Goal: Task Accomplishment & Management: Manage account settings

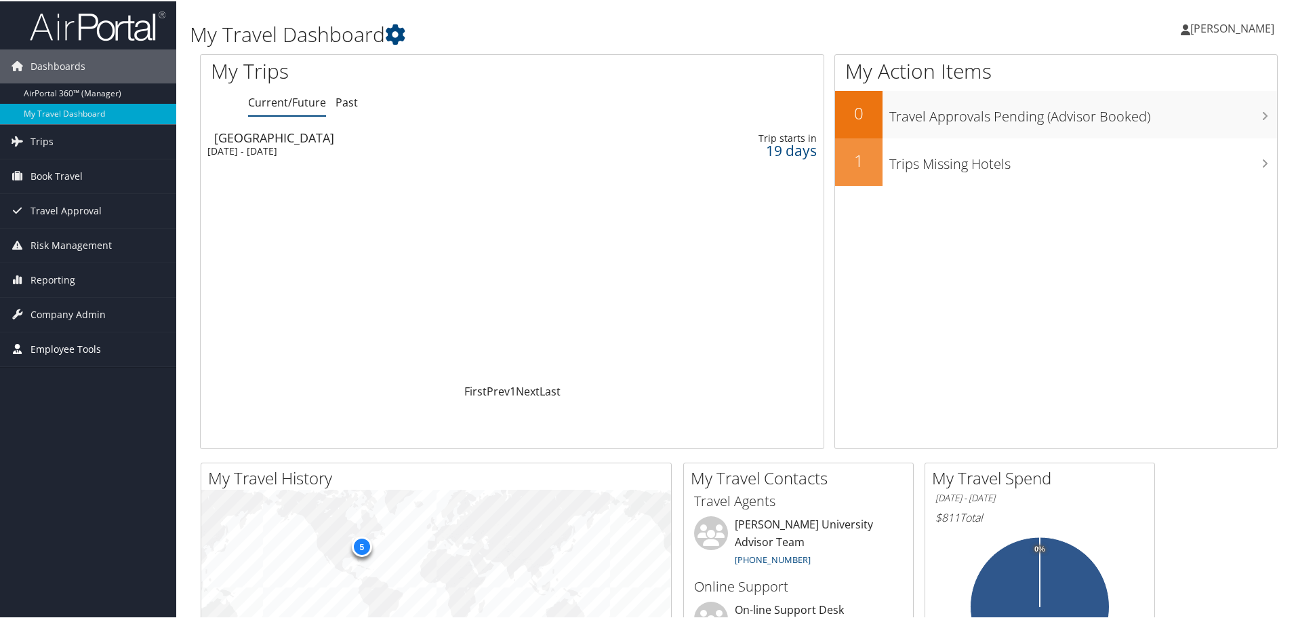
click at [69, 345] on span "Employee Tools" at bounding box center [66, 348] width 71 height 34
click at [70, 313] on span "Company Admin" at bounding box center [68, 313] width 75 height 34
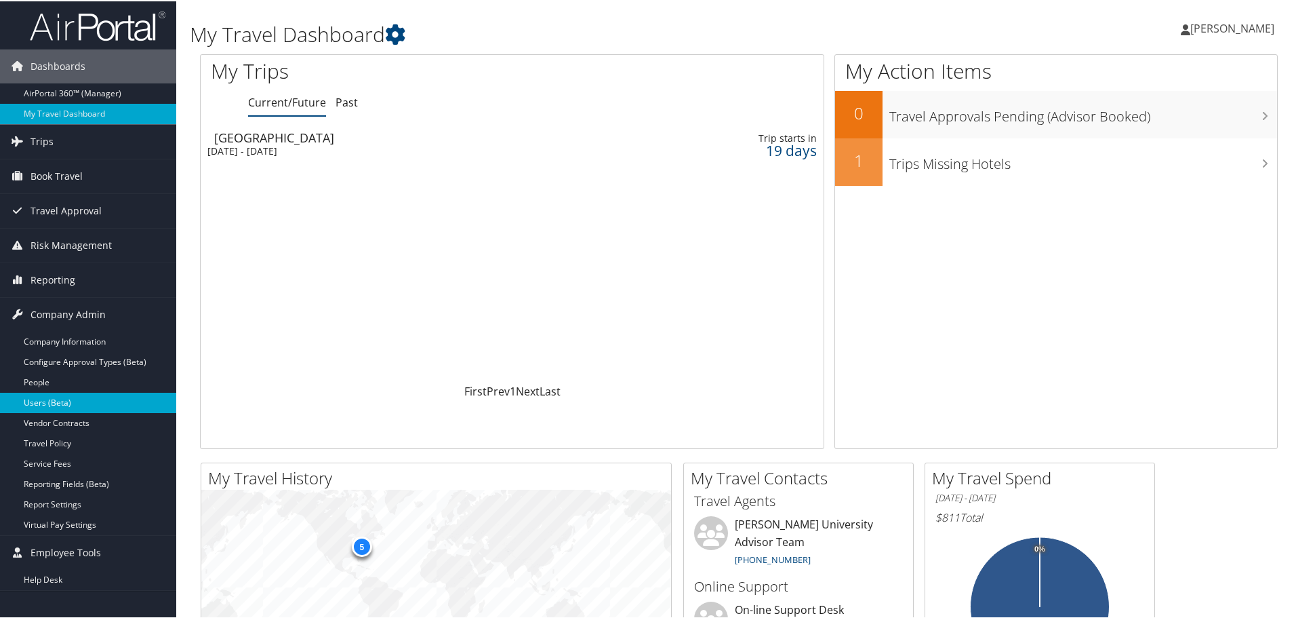
click at [51, 398] on link "Users (Beta)" at bounding box center [88, 401] width 176 height 20
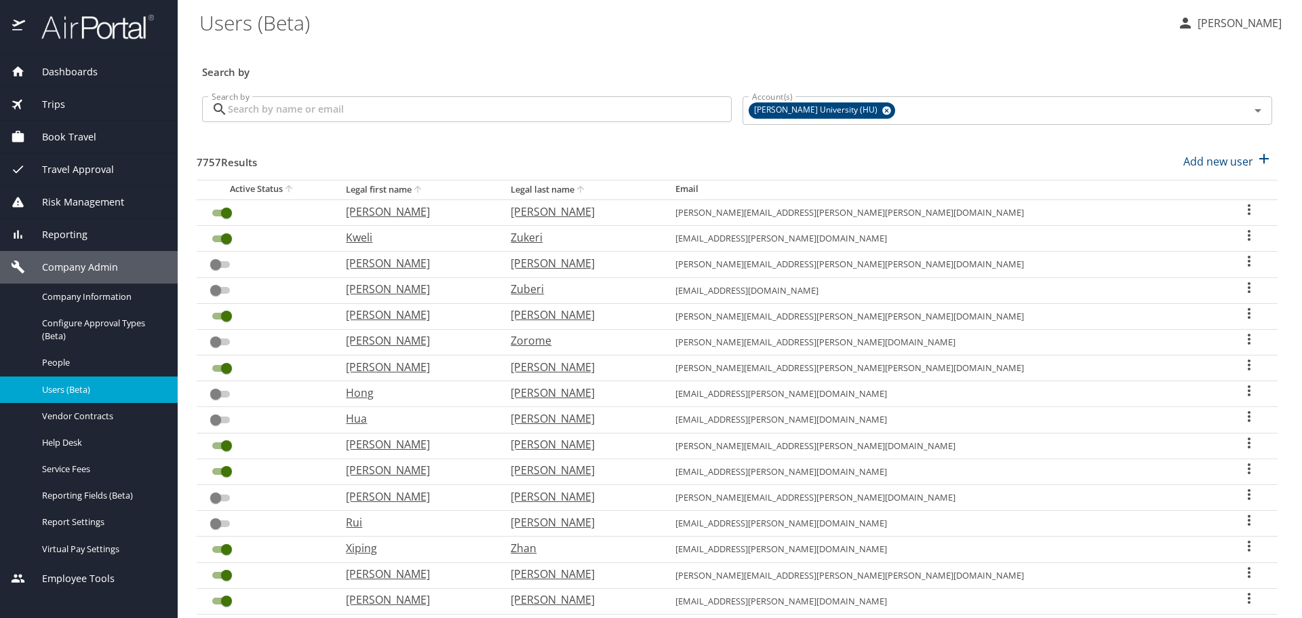
click at [315, 109] on input "Search by" at bounding box center [480, 109] width 504 height 26
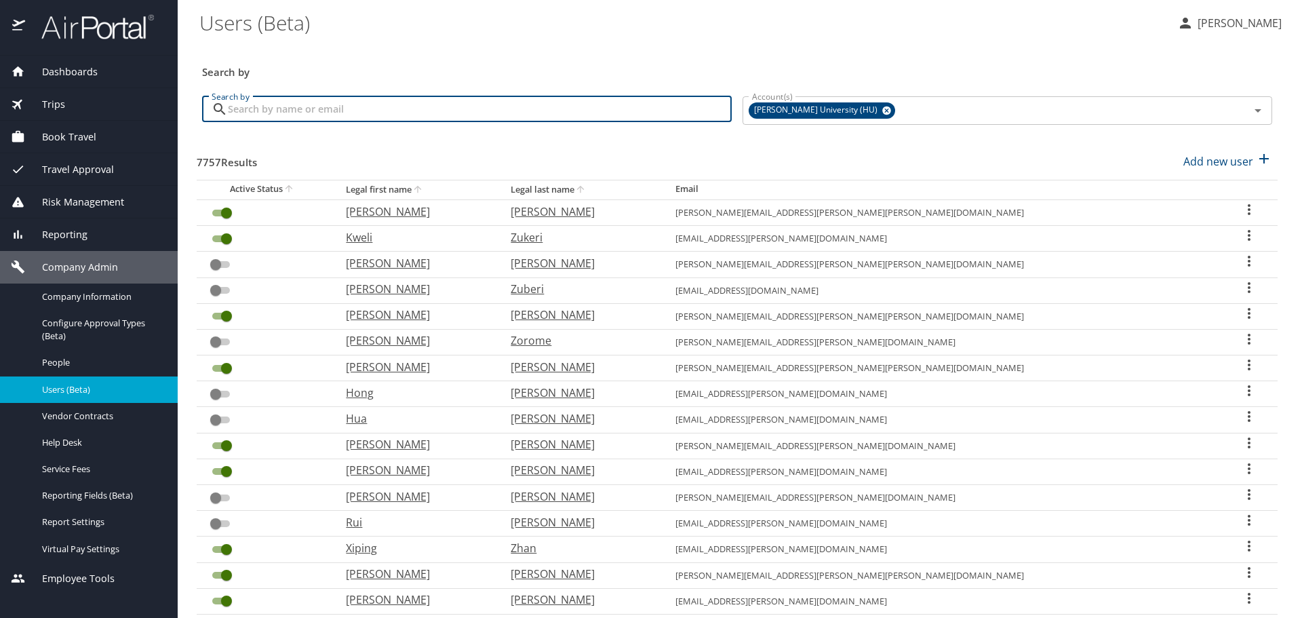
paste input "Joos, Olga"
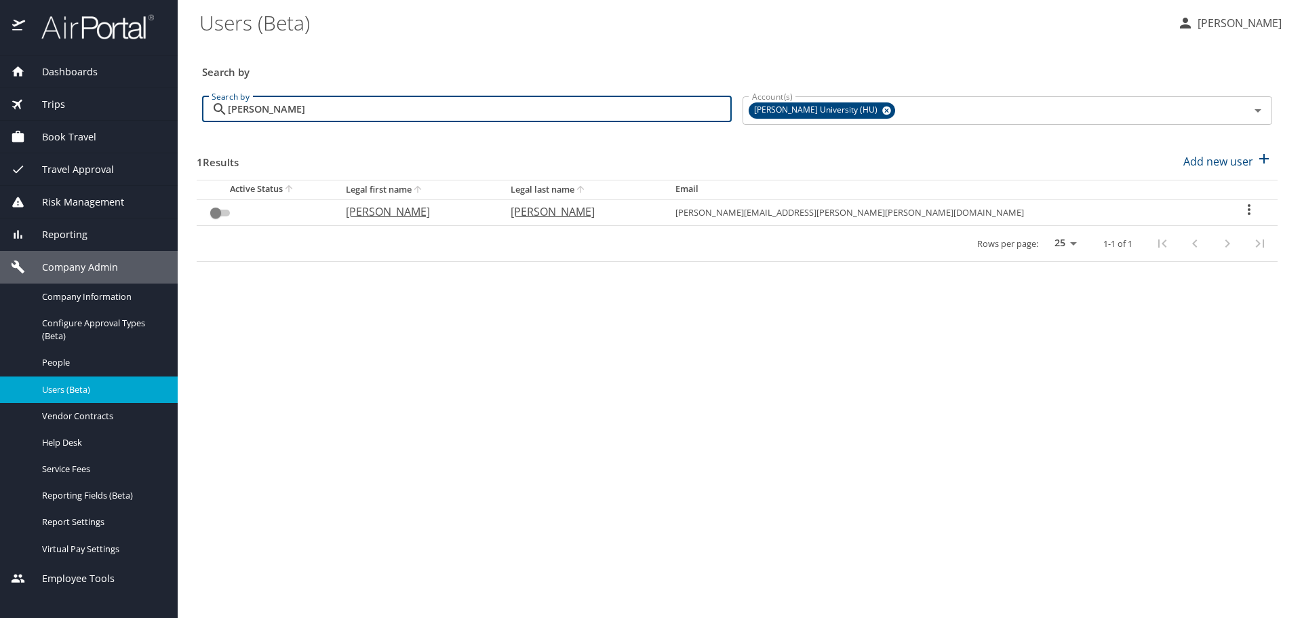
drag, startPoint x: 271, startPoint y: 108, endPoint x: 201, endPoint y: 107, distance: 69.8
click at [201, 107] on div "Search by Joos Search by" at bounding box center [467, 110] width 540 height 51
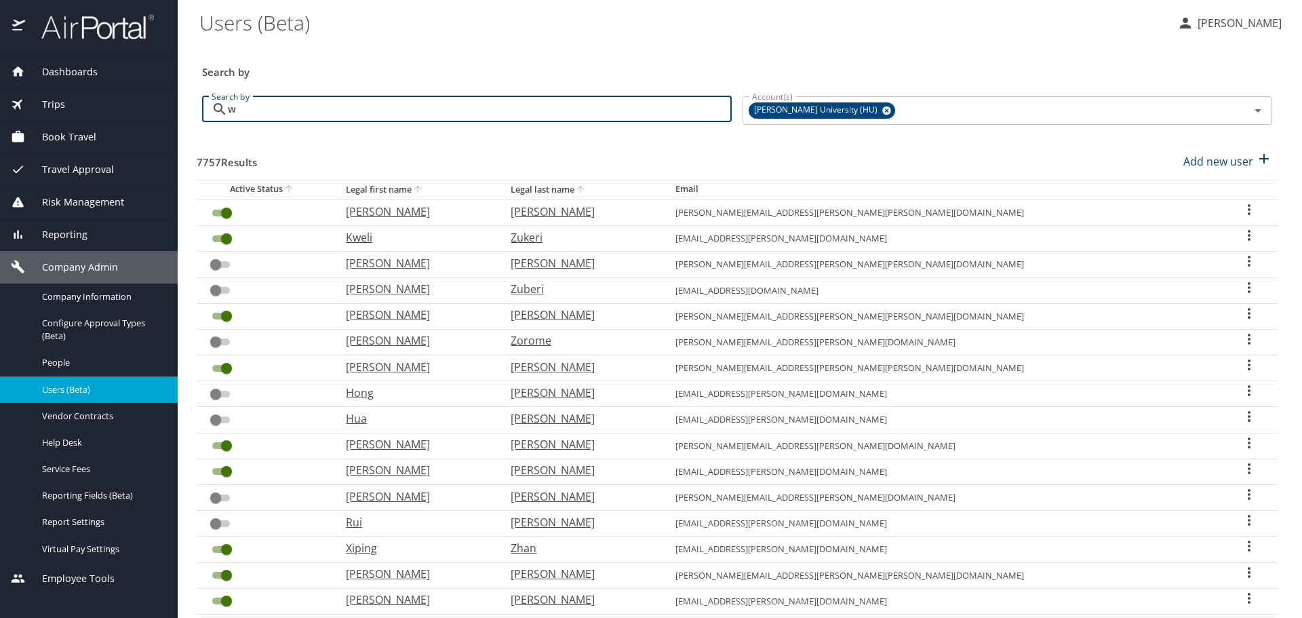
type input "wa"
checkbox input "true"
type input "walker"
checkbox input "false"
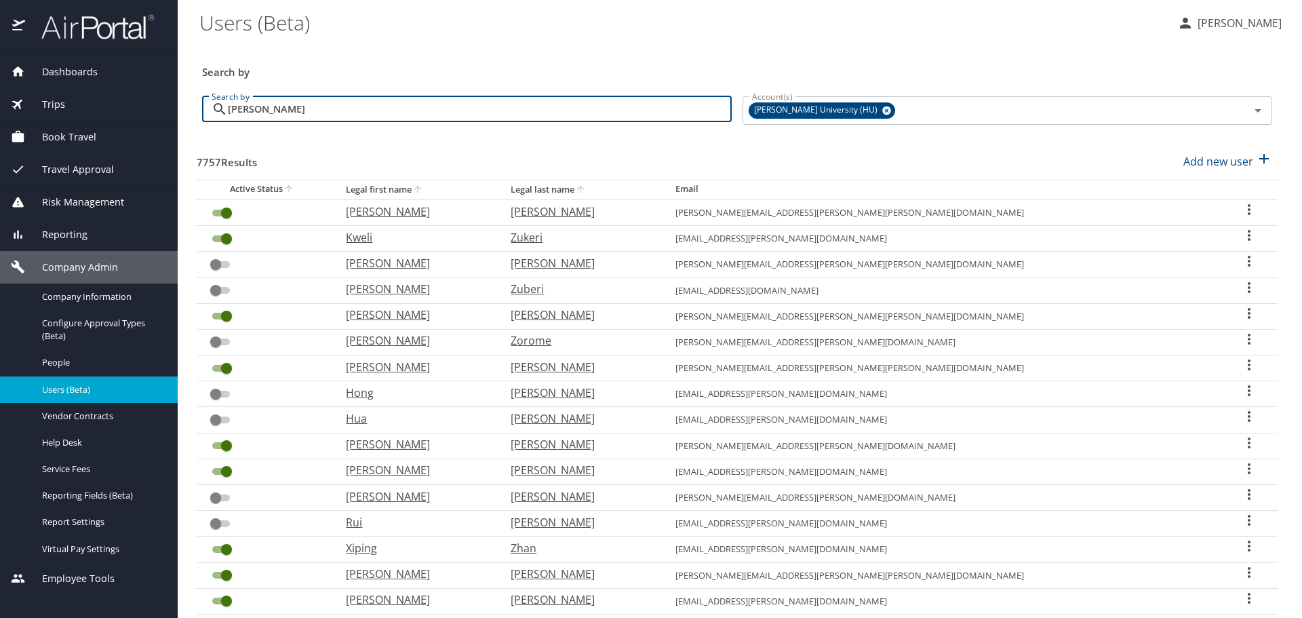
checkbox input "false"
checkbox input "true"
checkbox input "false"
checkbox input "true"
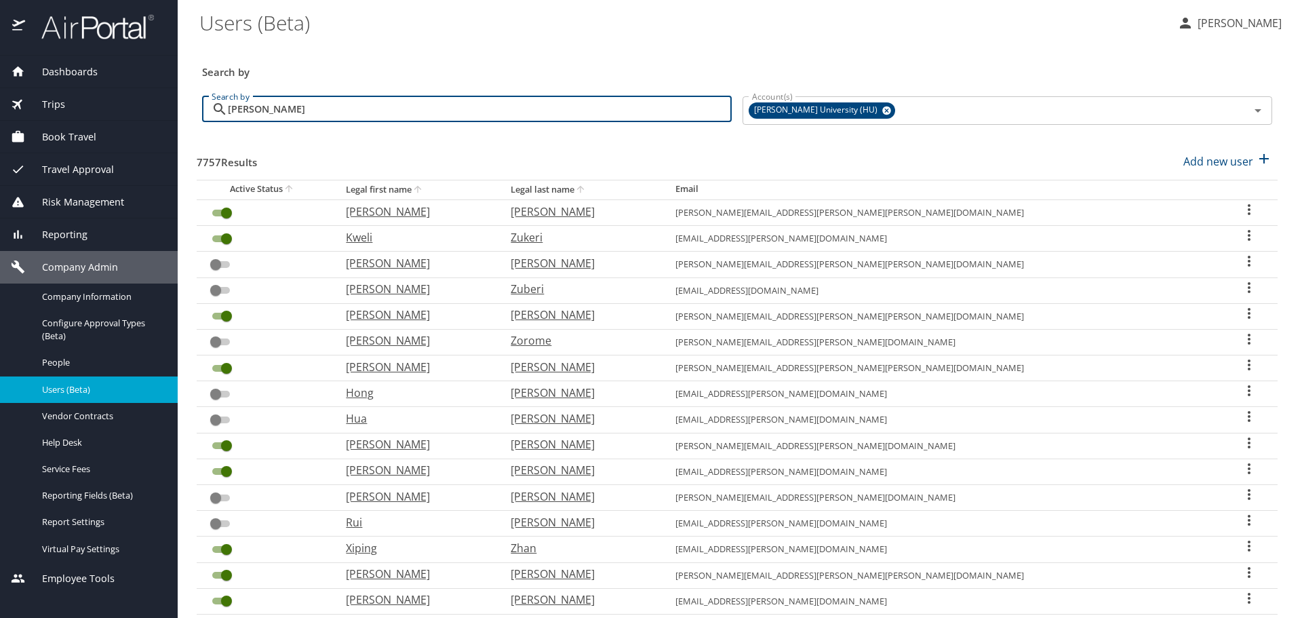
checkbox input "true"
checkbox input "false"
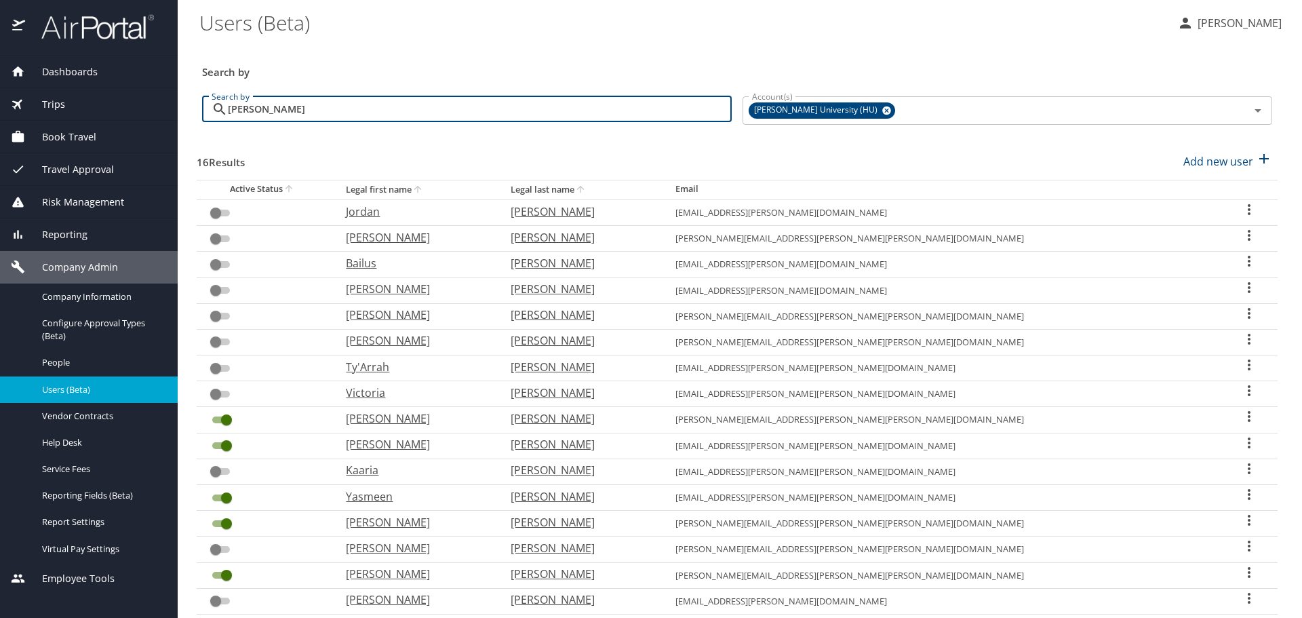
drag, startPoint x: 283, startPoint y: 107, endPoint x: 216, endPoint y: 108, distance: 67.1
click at [216, 108] on div "walker Search by" at bounding box center [466, 109] width 529 height 26
type input "jo"
checkbox input "true"
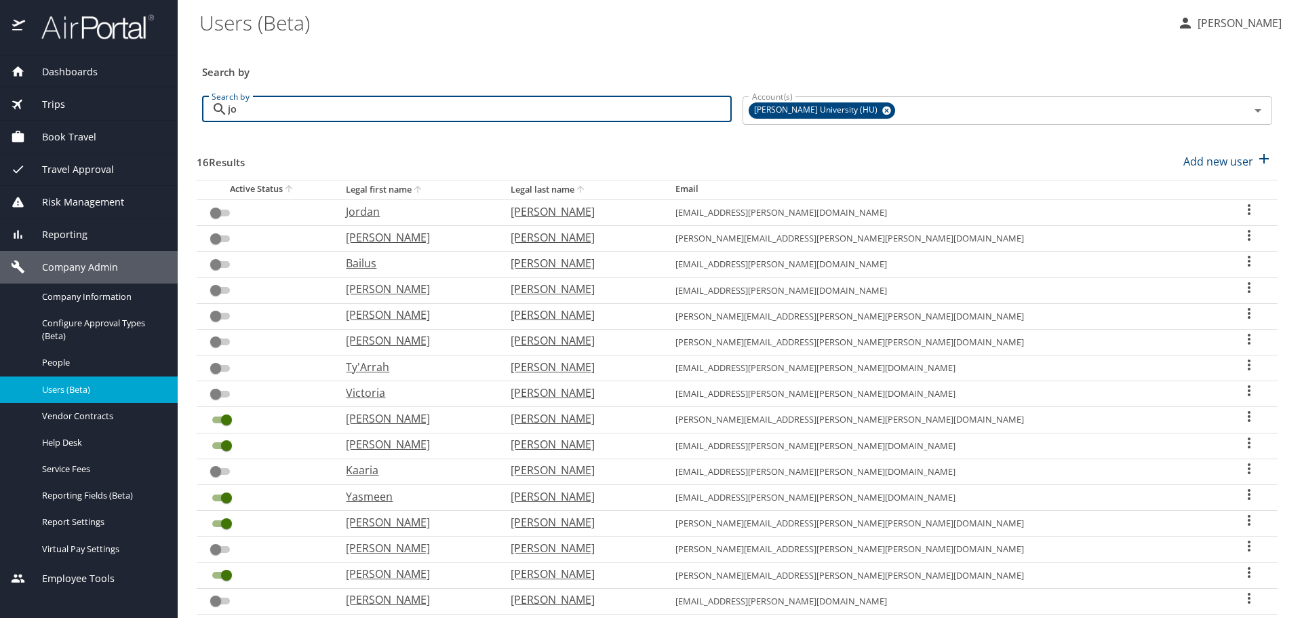
checkbox input "true"
checkbox input "false"
checkbox input "true"
checkbox input "false"
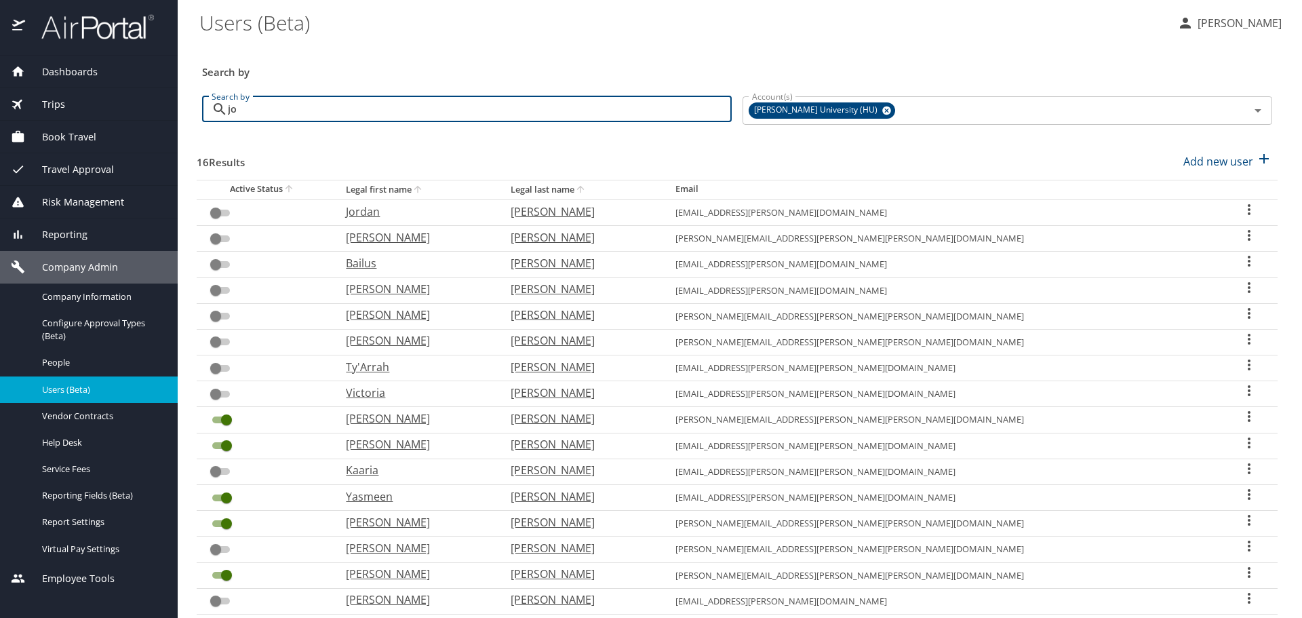
checkbox input "false"
checkbox input "true"
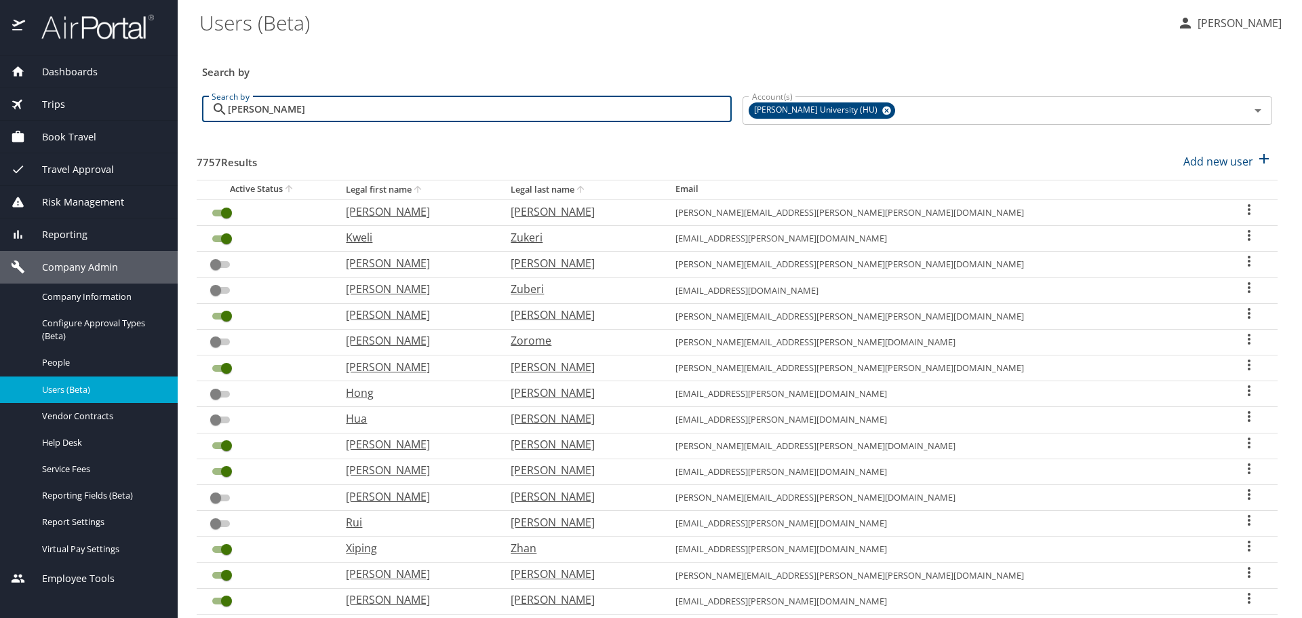
type input "joos"
checkbox input "false"
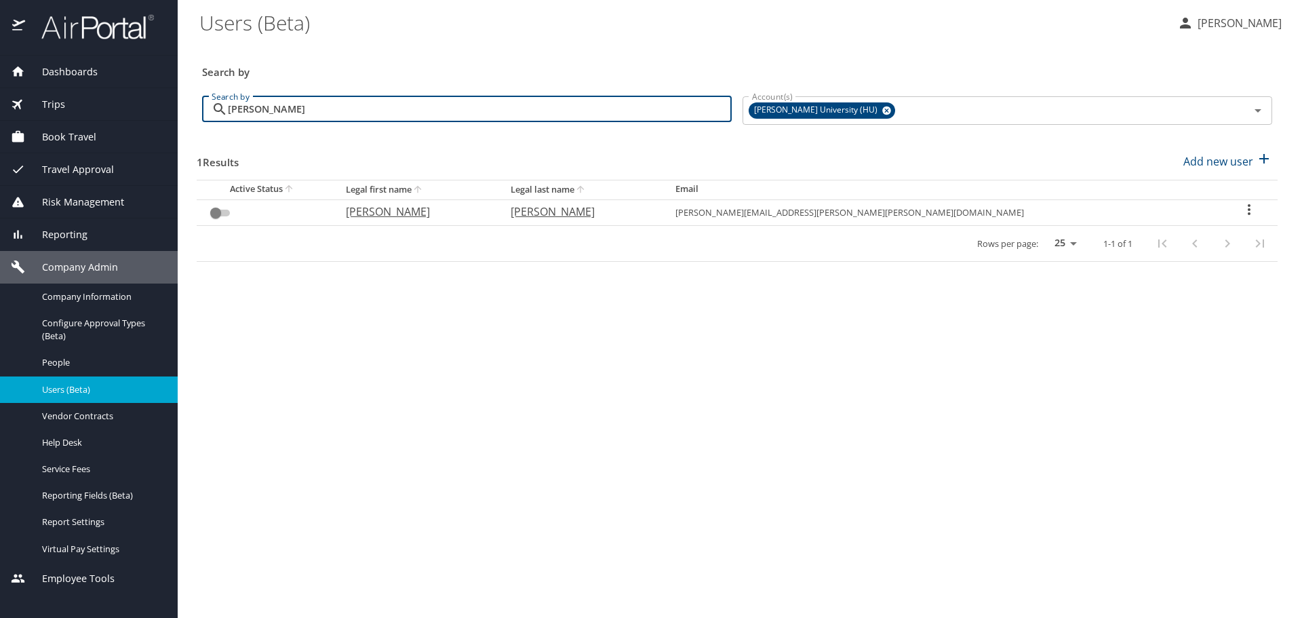
click at [1241, 208] on icon "User Search Table" at bounding box center [1249, 209] width 16 height 16
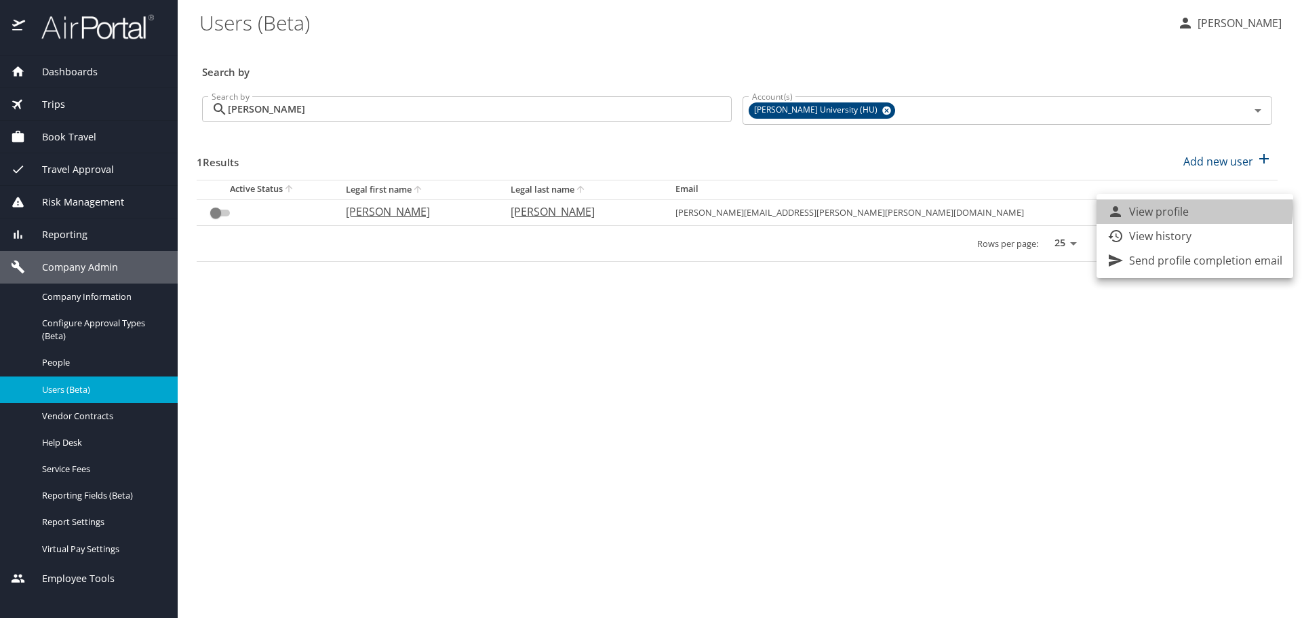
click at [1179, 208] on p "View profile" at bounding box center [1159, 211] width 60 height 16
select select "US"
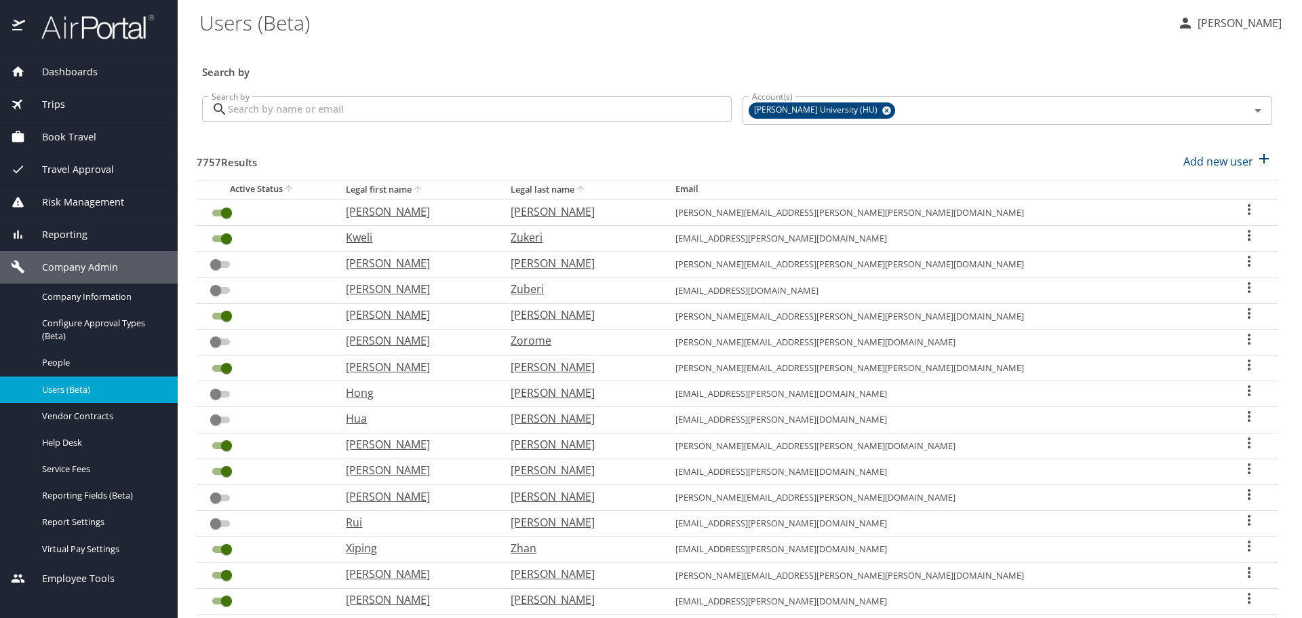
click at [350, 100] on input "Search by" at bounding box center [480, 109] width 504 height 26
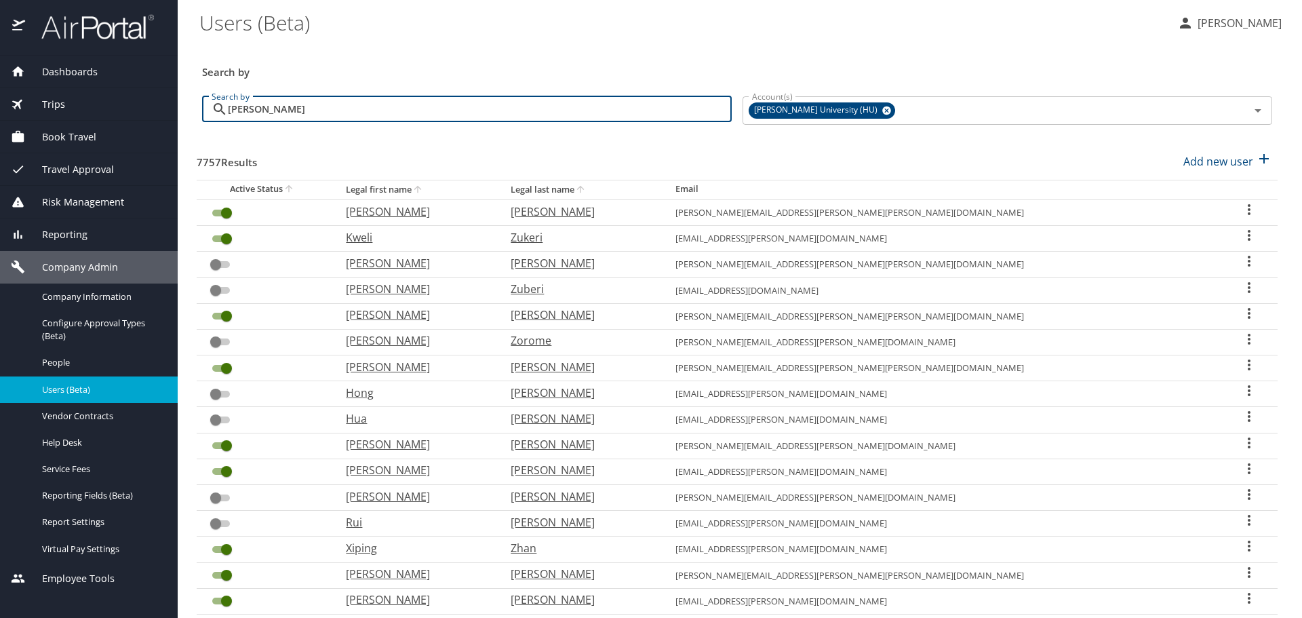
type input "walker"
checkbox input "false"
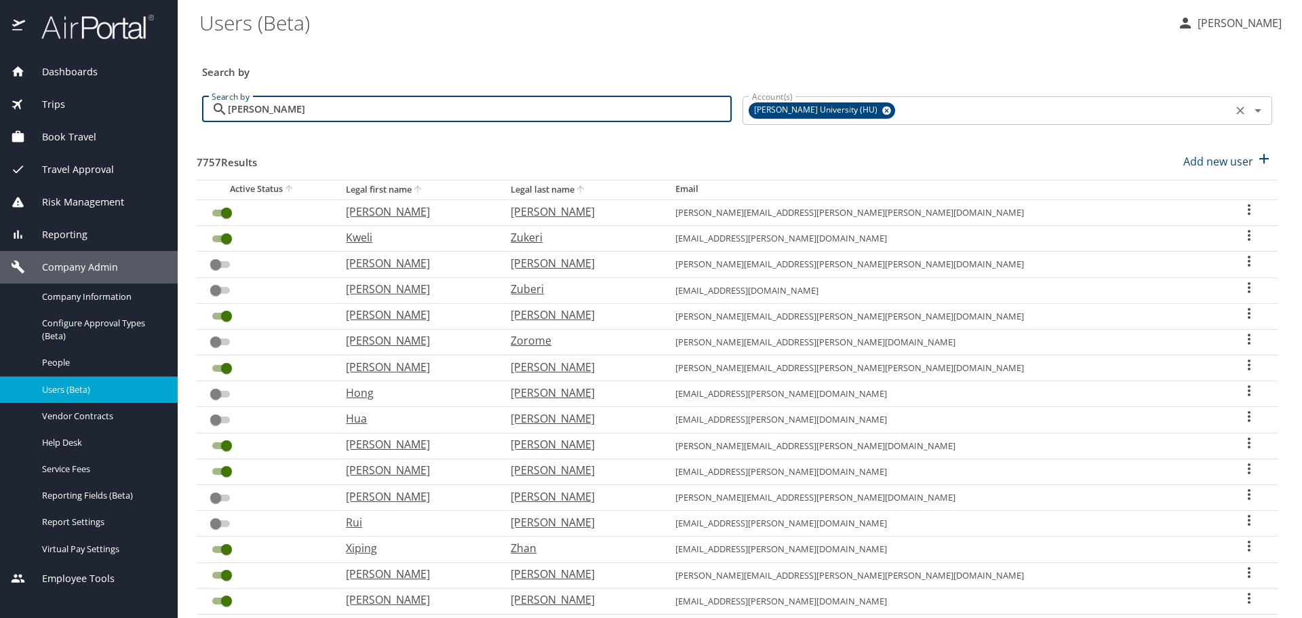
checkbox input "true"
checkbox input "false"
checkbox input "true"
checkbox input "false"
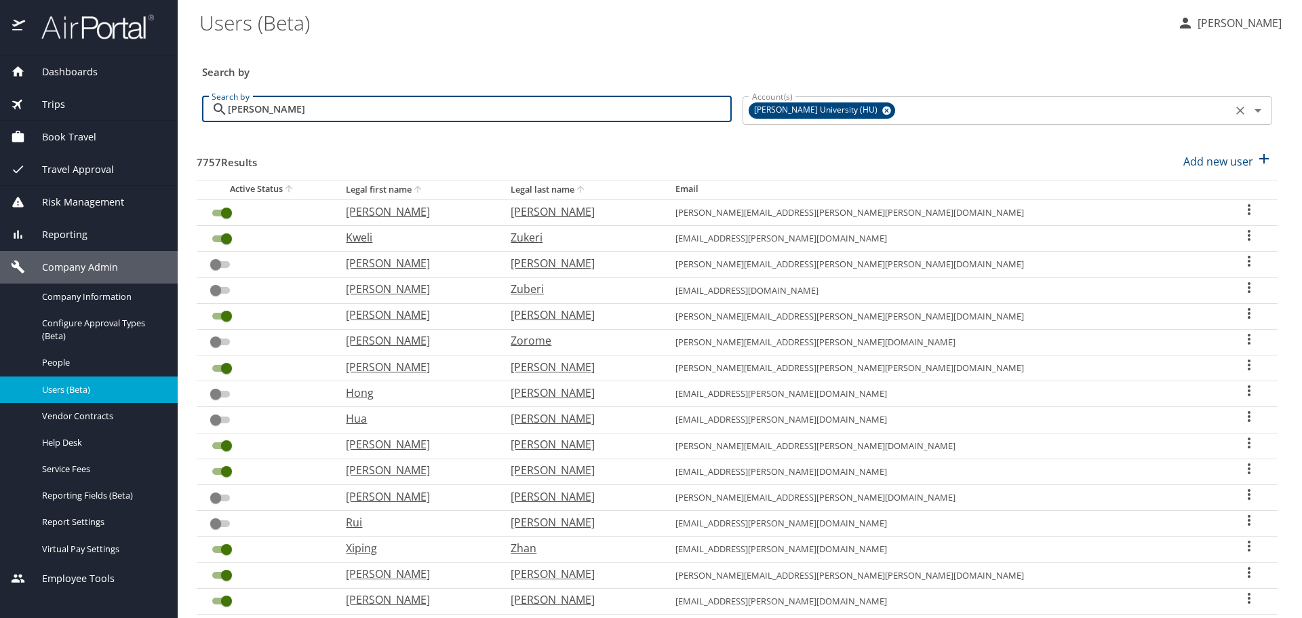
checkbox input "false"
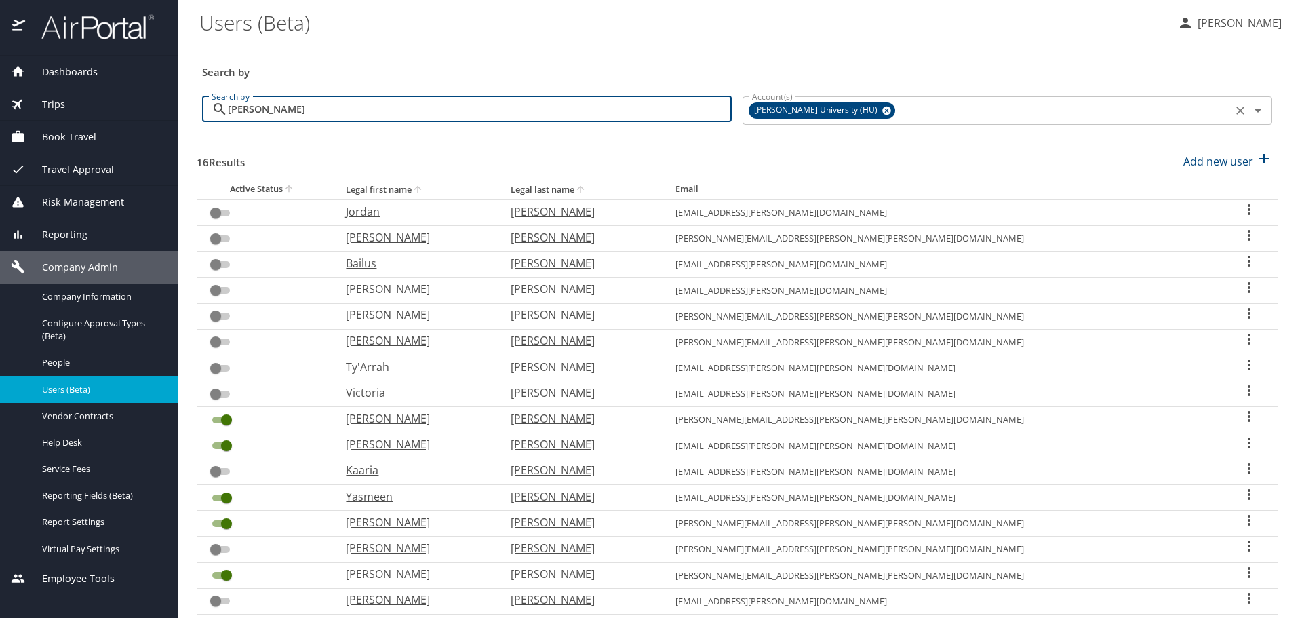
type input "walker"
click at [612, 106] on input "walker" at bounding box center [480, 109] width 504 height 26
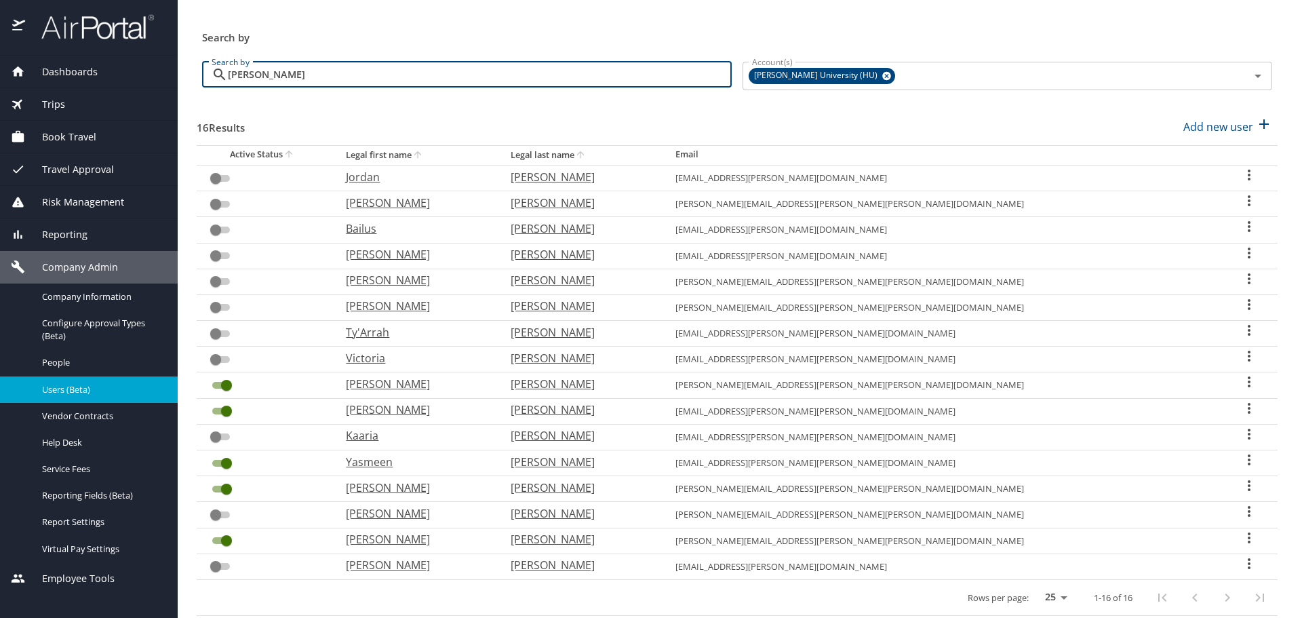
scroll to position [66, 0]
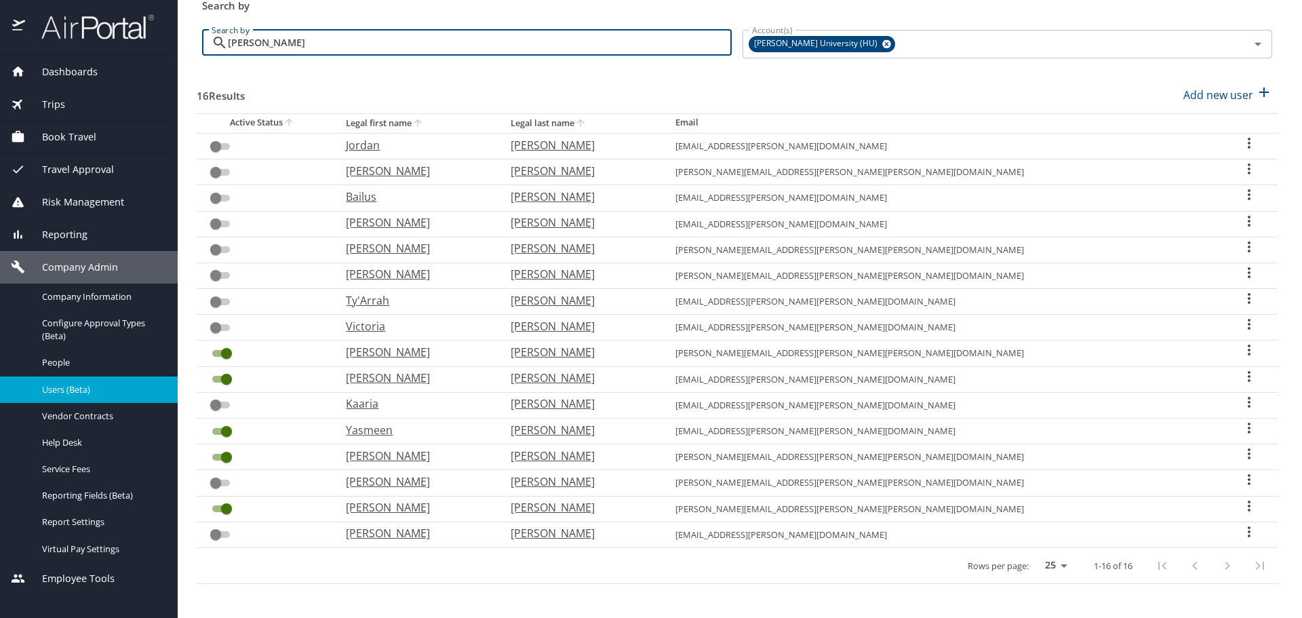
click at [1241, 349] on icon "User Search Table" at bounding box center [1249, 350] width 16 height 16
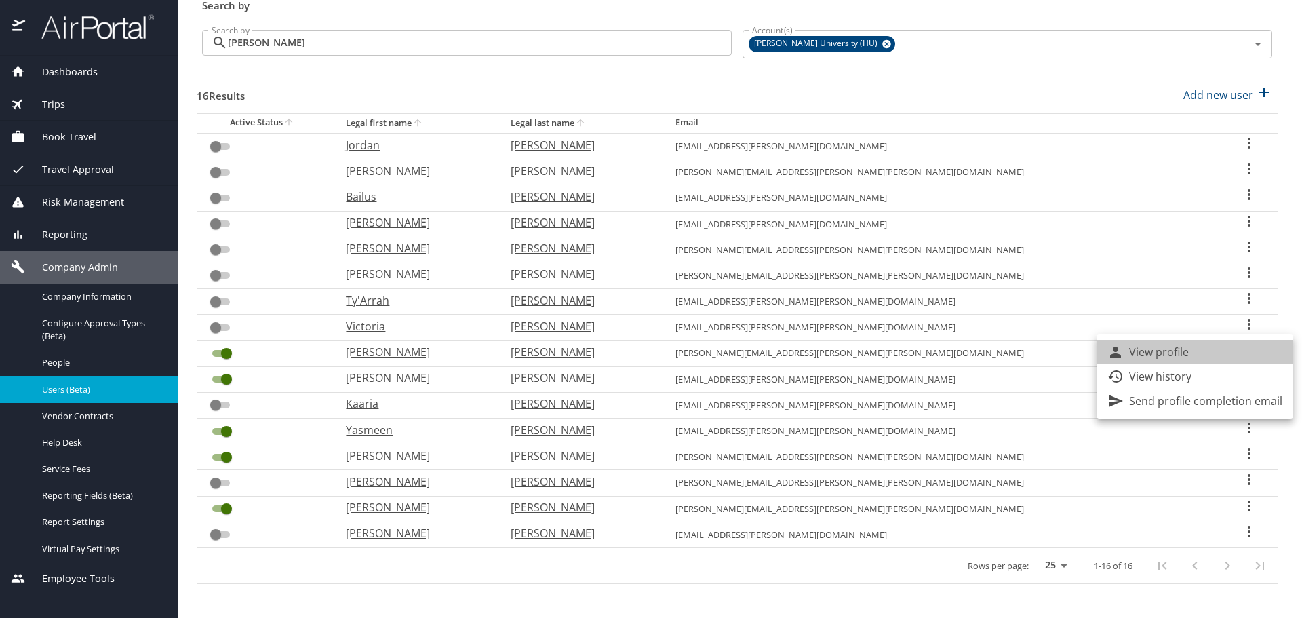
click at [1218, 349] on li "View profile" at bounding box center [1194, 352] width 197 height 24
select select "US"
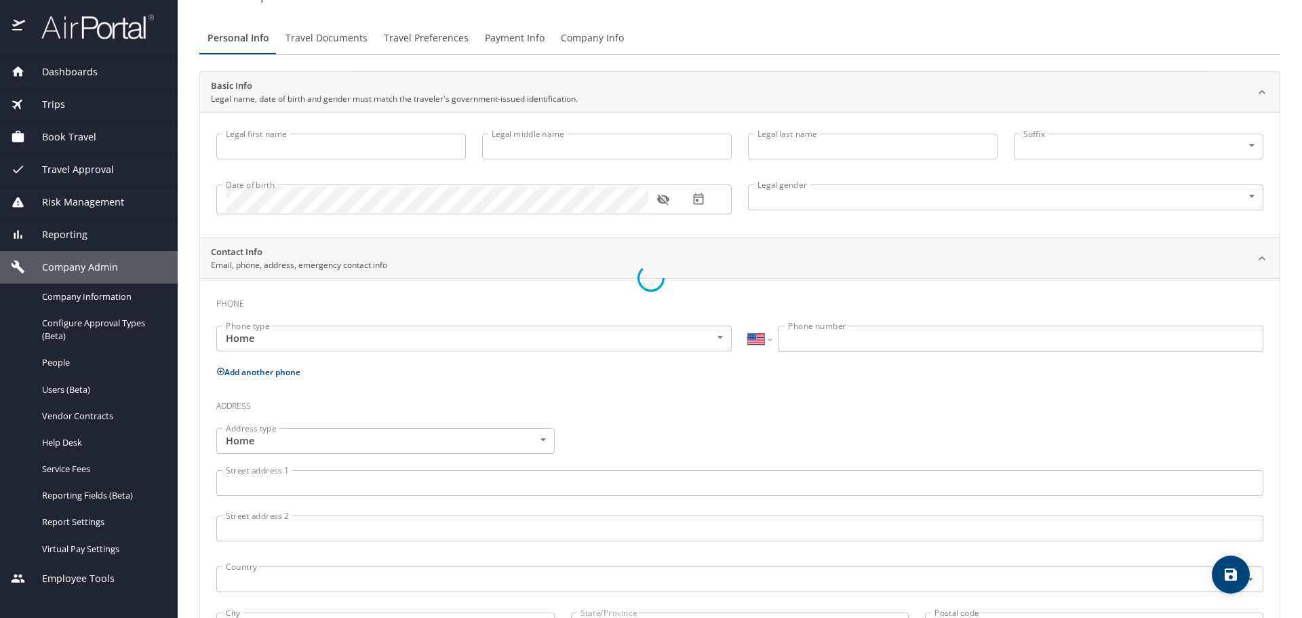
scroll to position [100, 0]
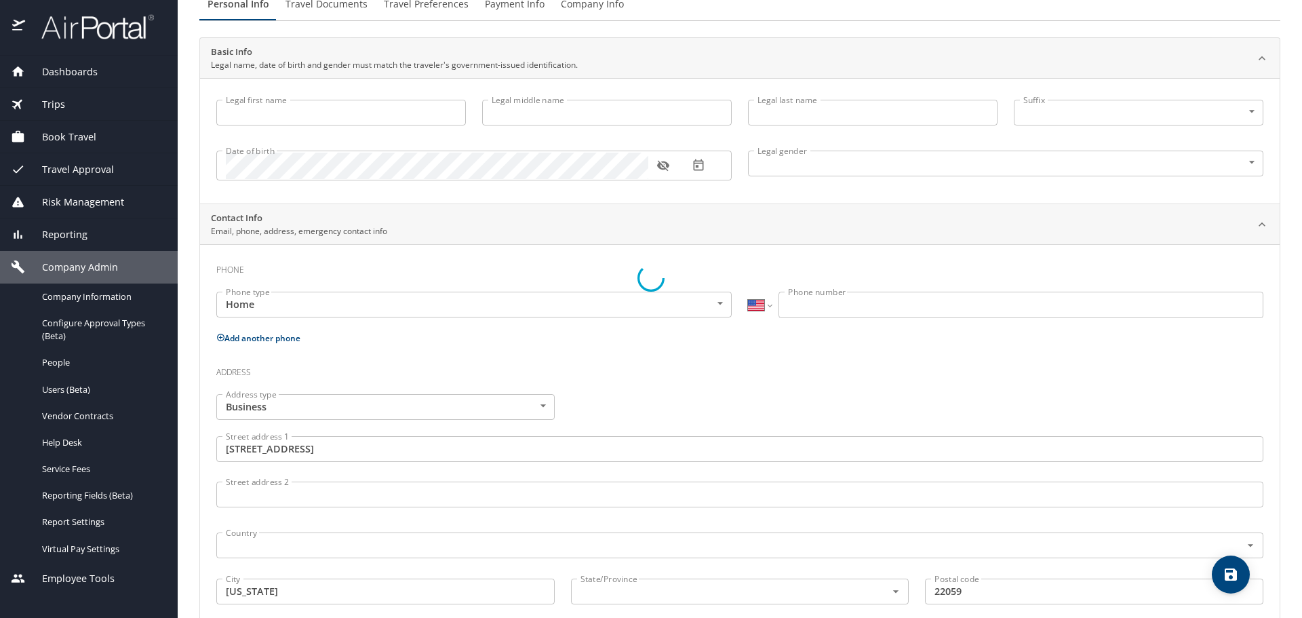
type input "Ariel"
type input "Walker"
type input "Female"
type input "United States of America"
type input "District of Columbia"
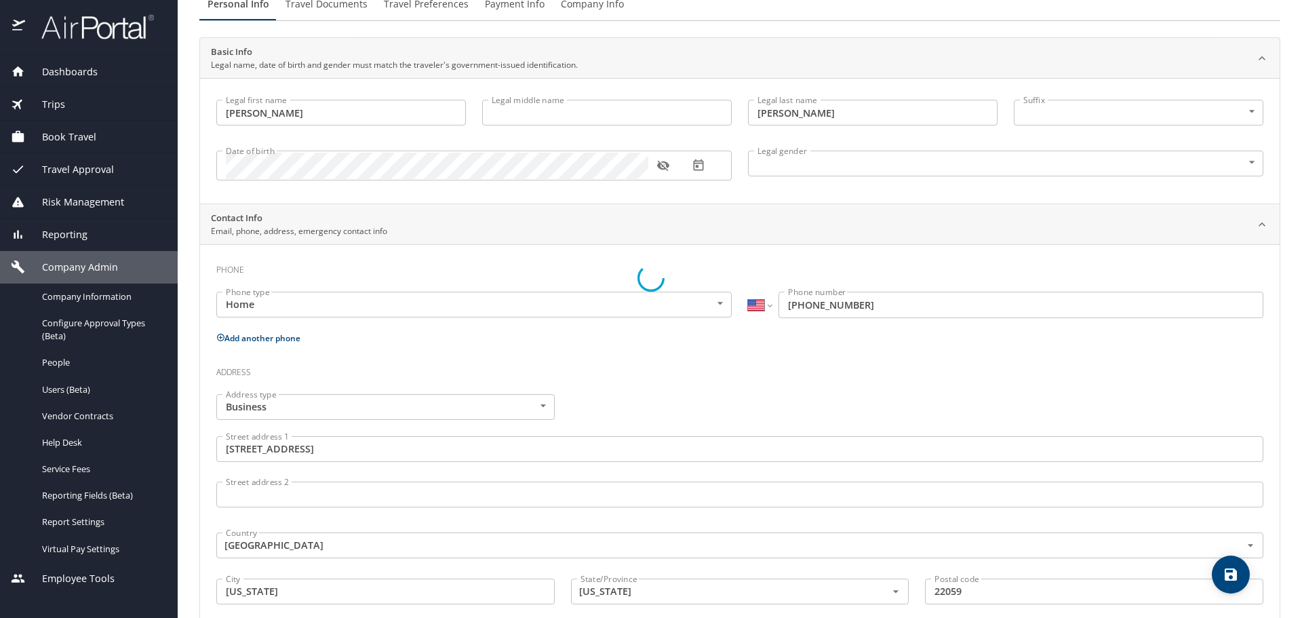
select select "US"
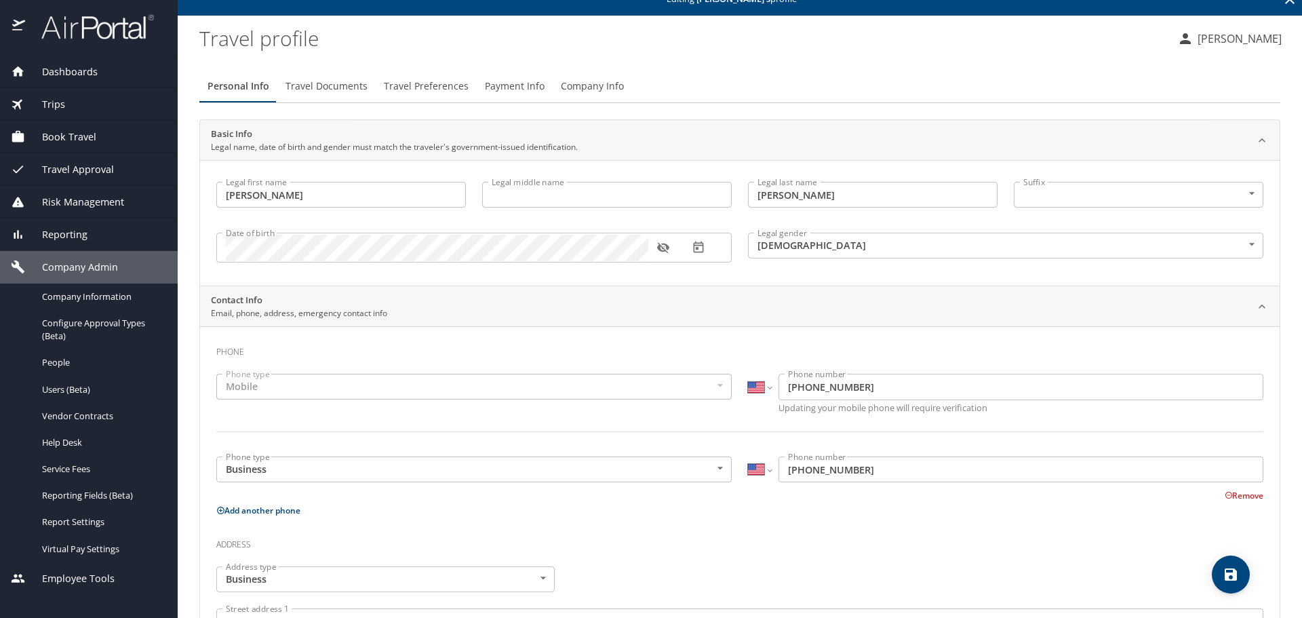
scroll to position [0, 0]
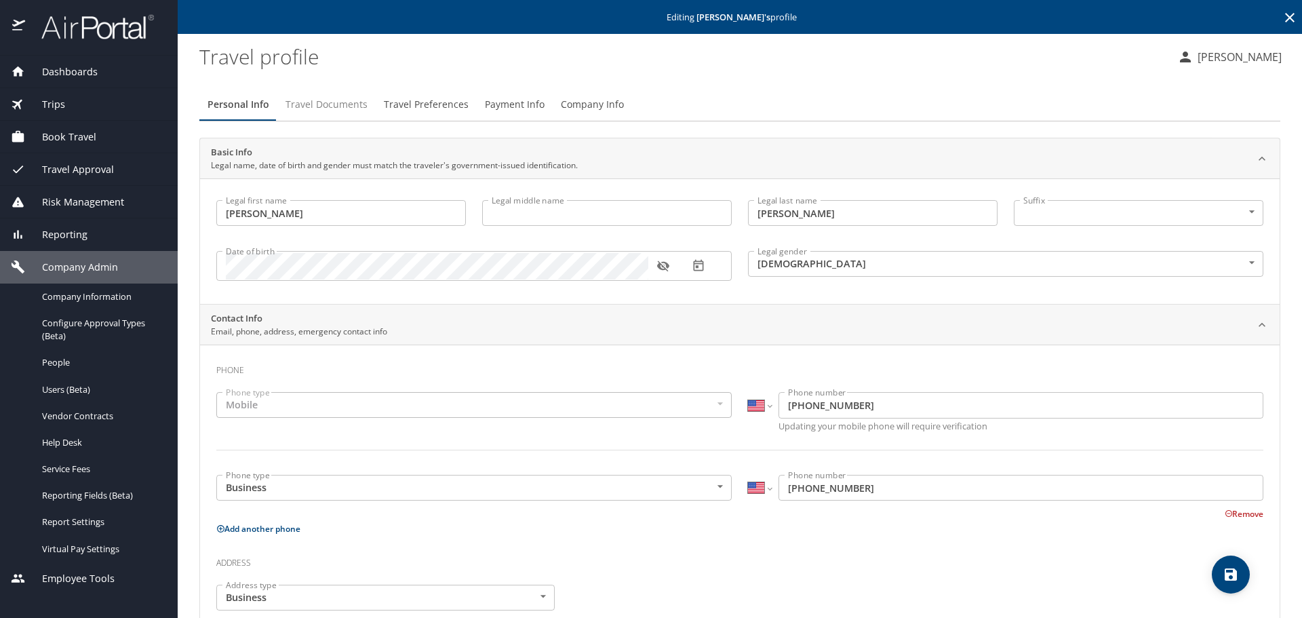
click at [316, 106] on span "Travel Documents" at bounding box center [326, 104] width 82 height 17
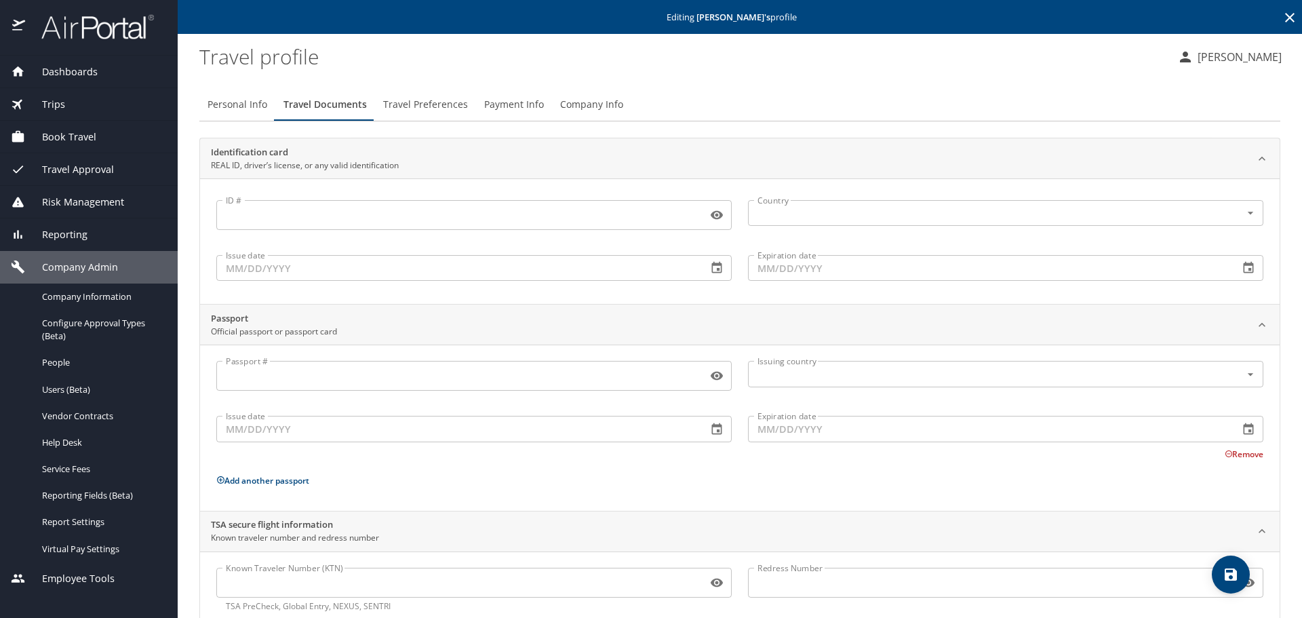
click at [441, 108] on span "Travel Preferences" at bounding box center [425, 104] width 85 height 17
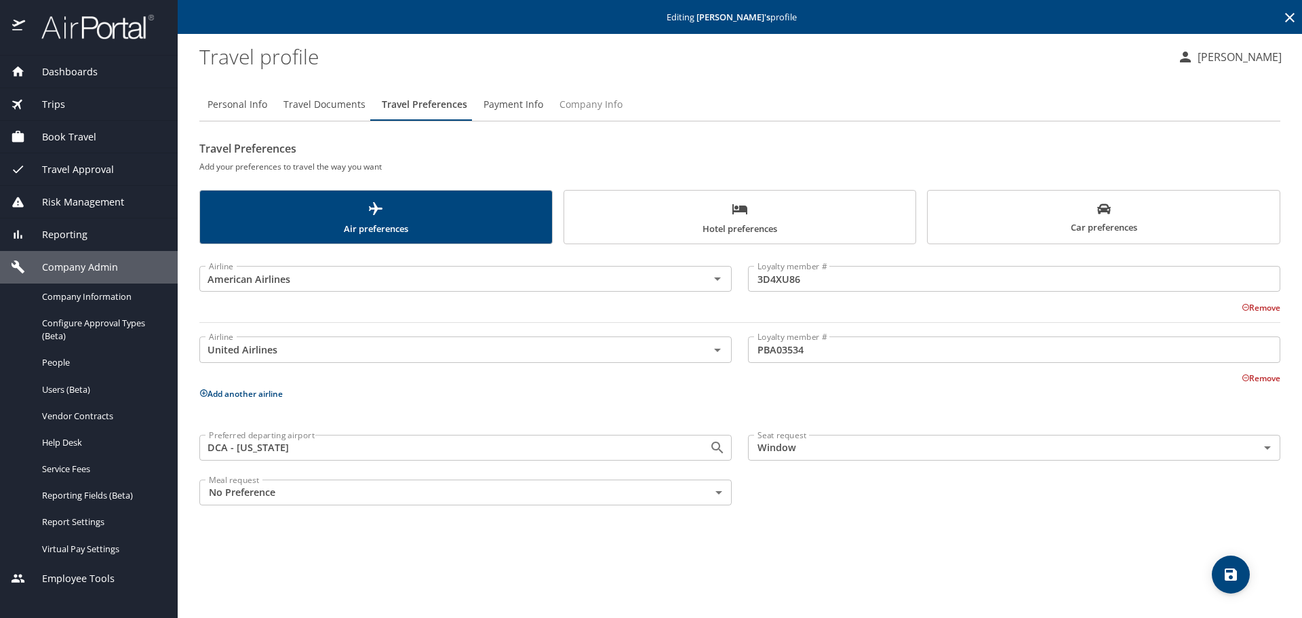
click at [584, 104] on span "Company Info" at bounding box center [590, 104] width 63 height 17
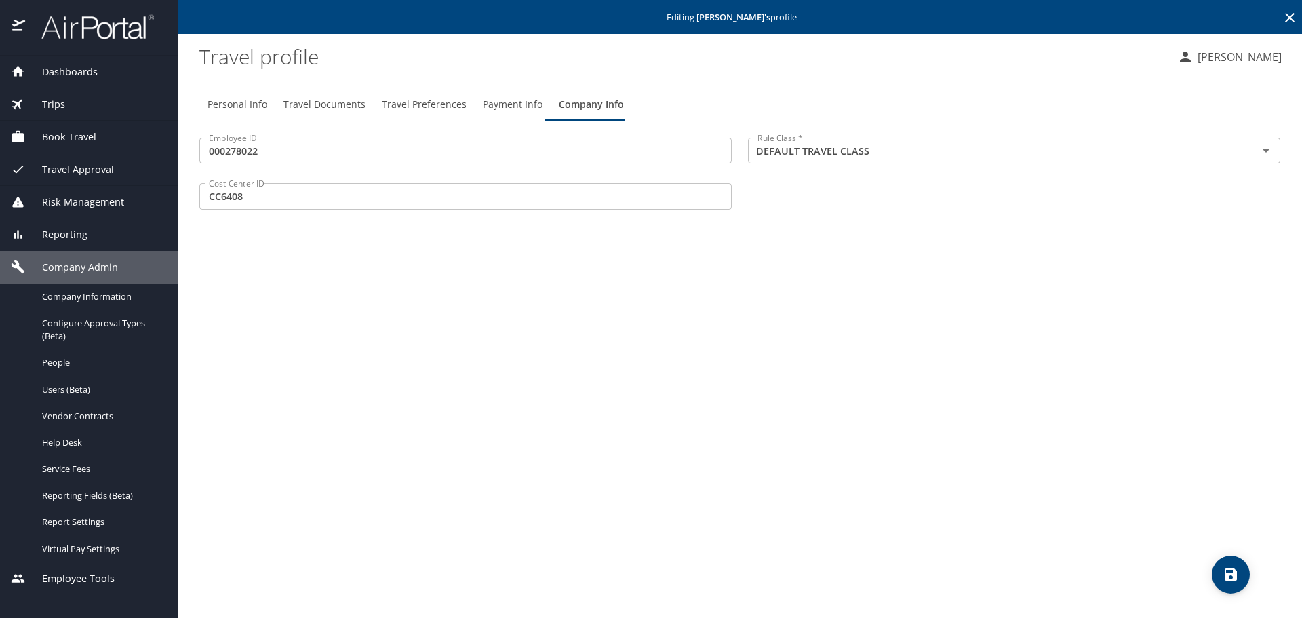
click at [88, 259] on div "Company Admin" at bounding box center [89, 267] width 178 height 33
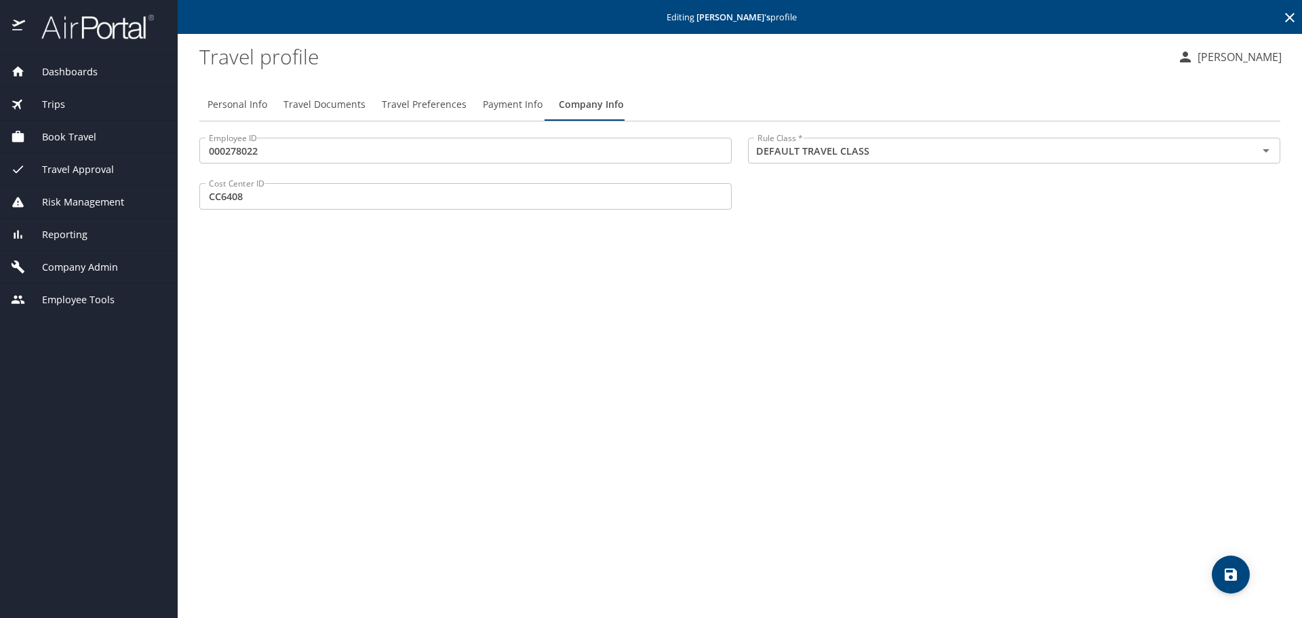
click at [112, 266] on span "Company Admin" at bounding box center [71, 267] width 93 height 15
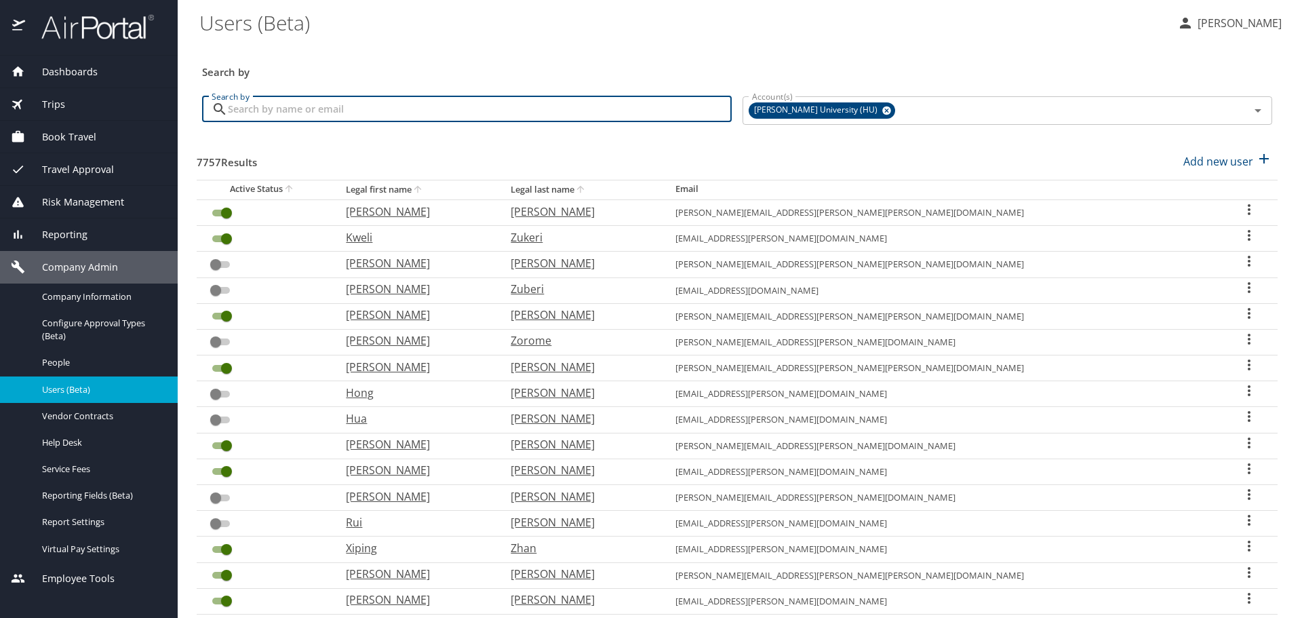
click at [350, 105] on input "Search by" at bounding box center [480, 109] width 504 height 26
type input "joos"
checkbox input "false"
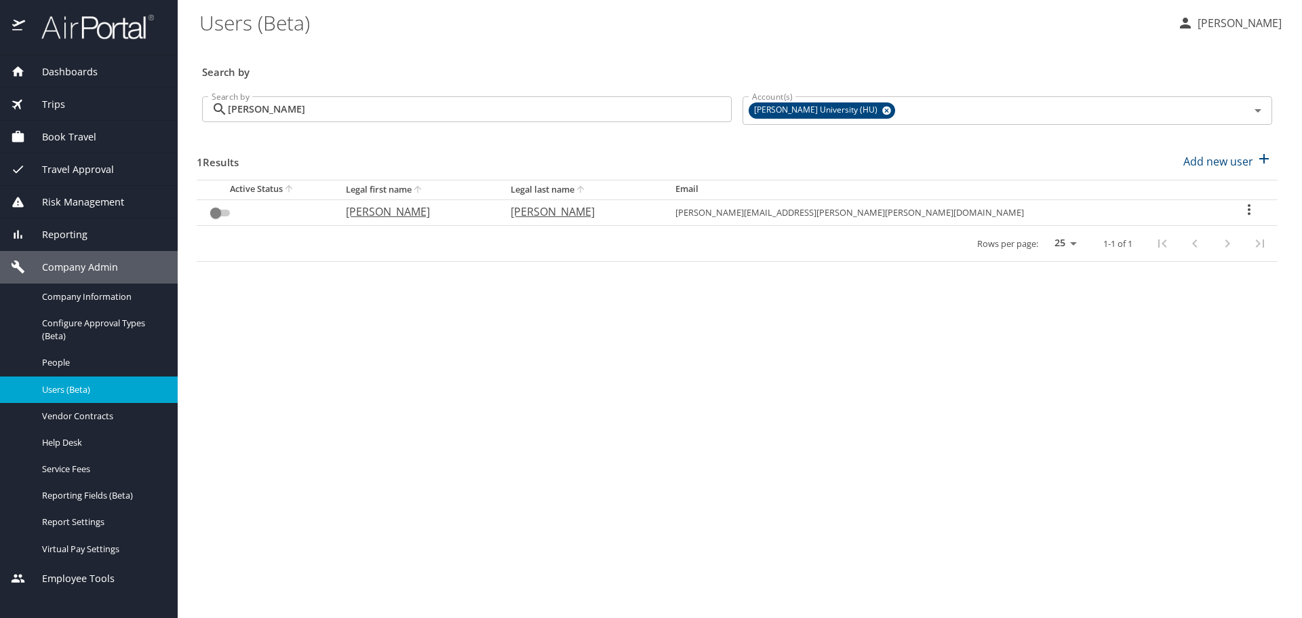
click at [1241, 209] on icon "User Search Table" at bounding box center [1249, 209] width 16 height 16
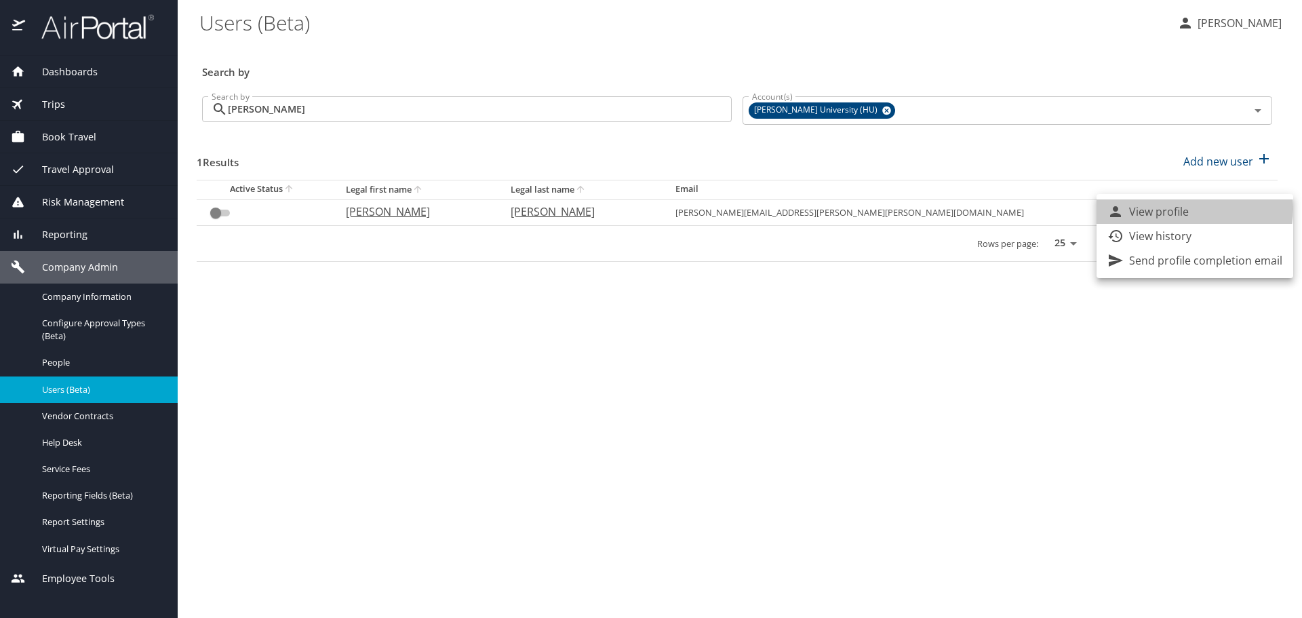
click at [1183, 209] on p "View profile" at bounding box center [1159, 211] width 60 height 16
select select "US"
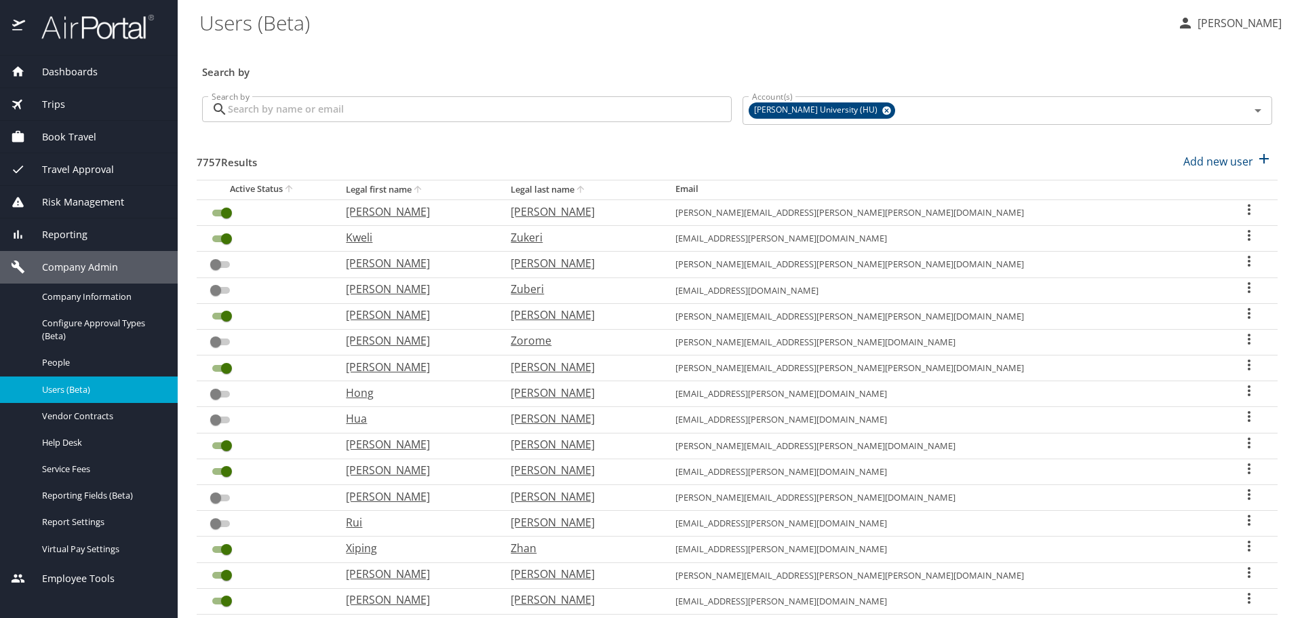
click at [296, 115] on input "Search by" at bounding box center [480, 109] width 504 height 26
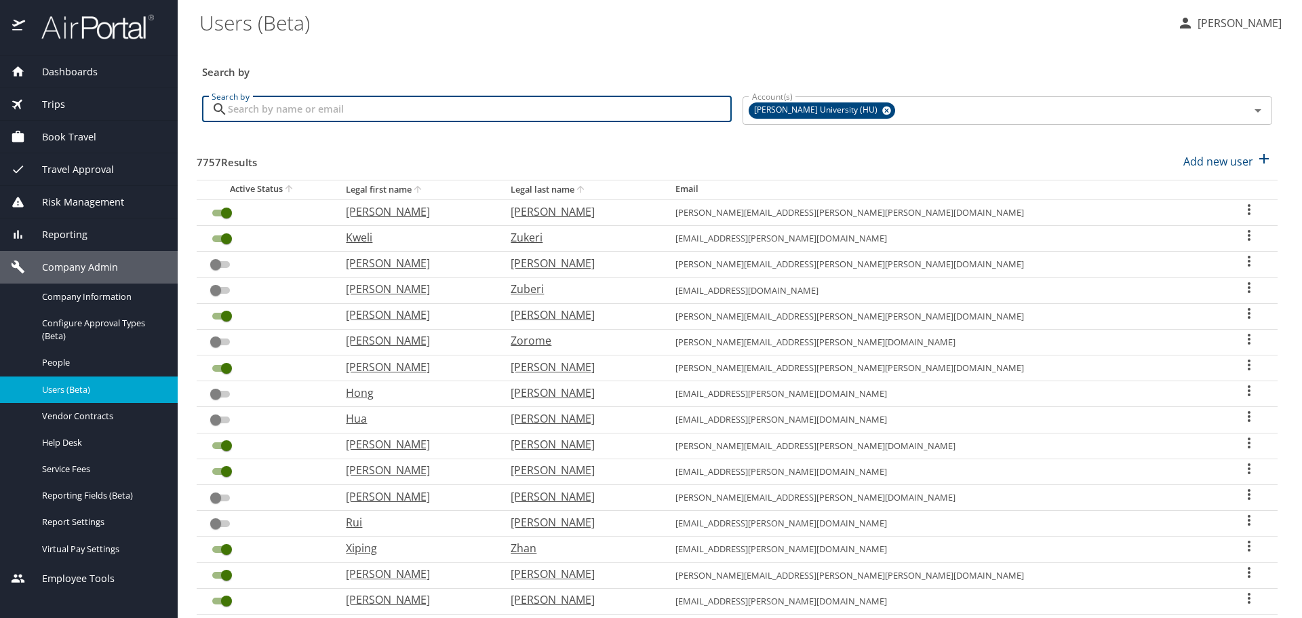
type input "joos"
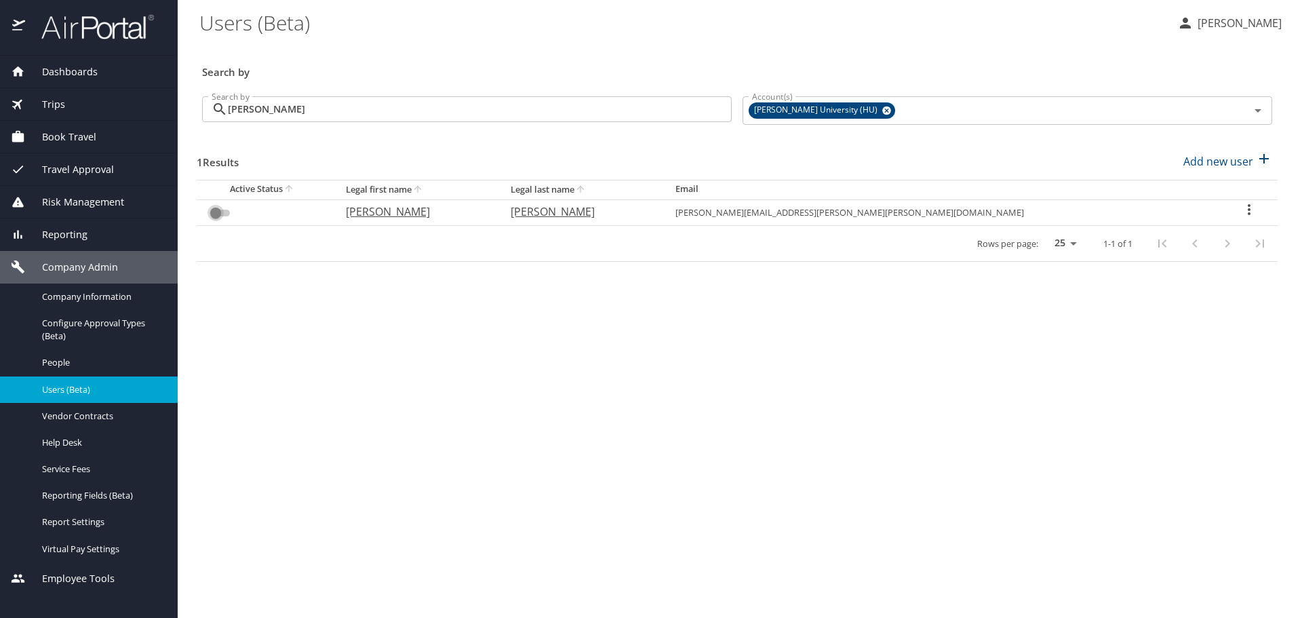
click at [212, 216] on input "User Search Table" at bounding box center [215, 213] width 49 height 16
checkbox input "false"
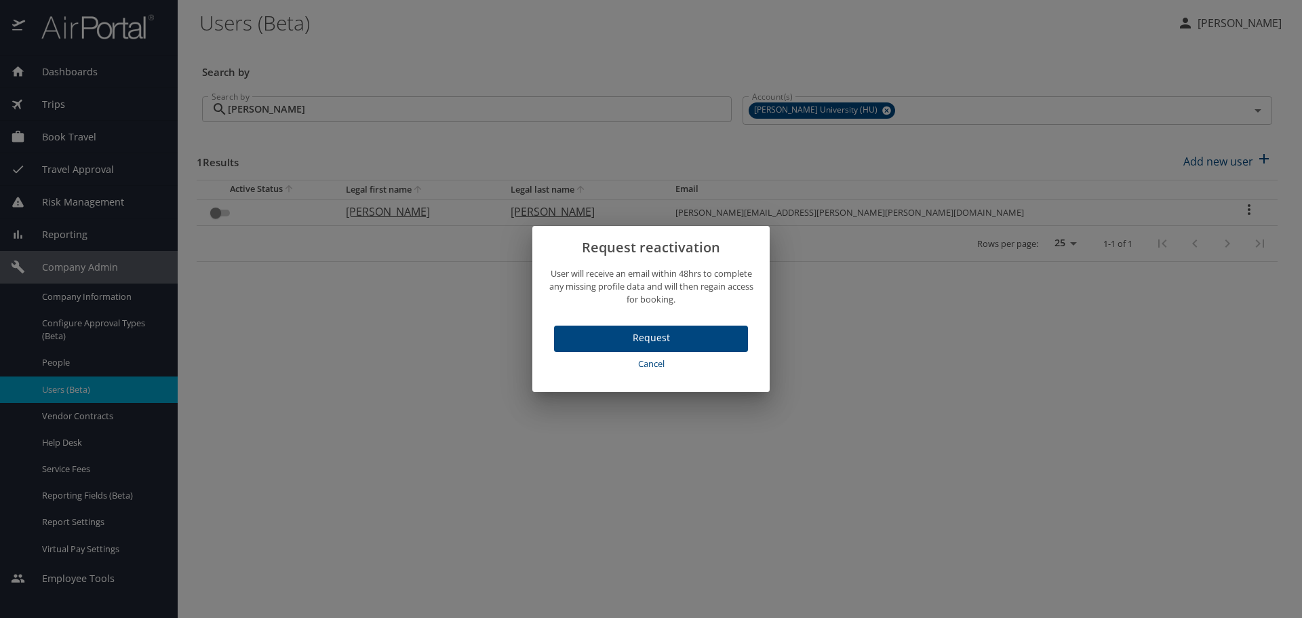
click at [584, 330] on span "Request" at bounding box center [651, 337] width 172 height 17
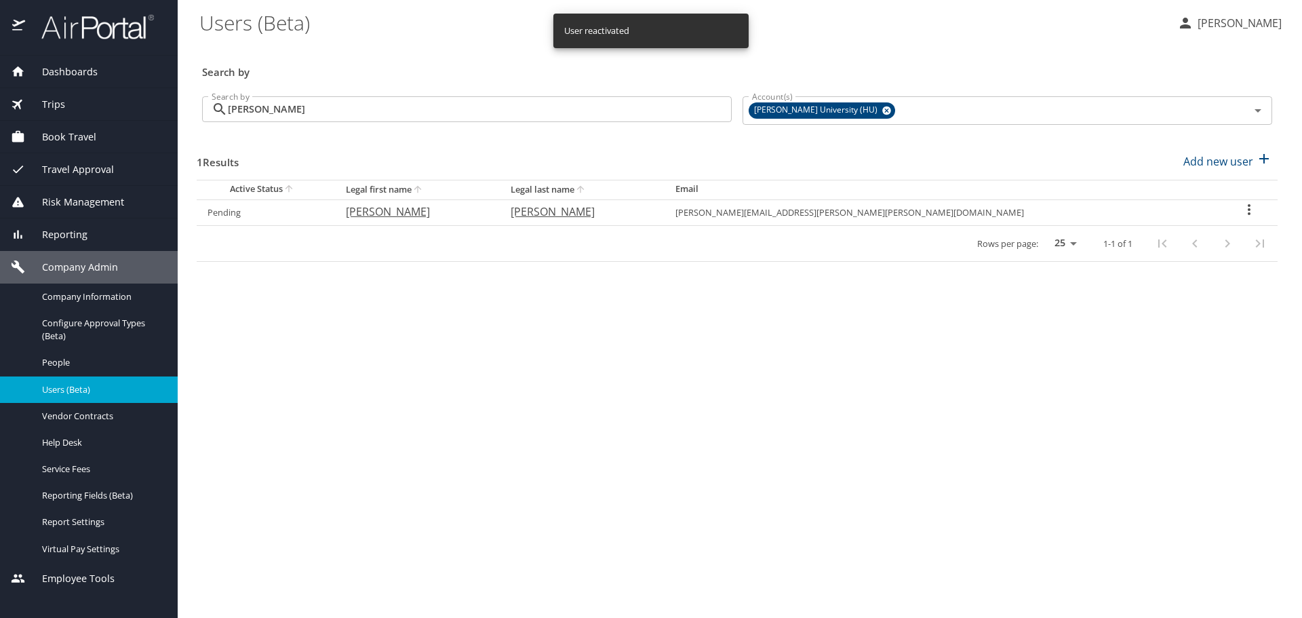
click at [1247, 210] on icon "User Search Table" at bounding box center [1248, 209] width 3 height 11
click at [1176, 209] on p "View profile" at bounding box center [1159, 211] width 60 height 16
select select "US"
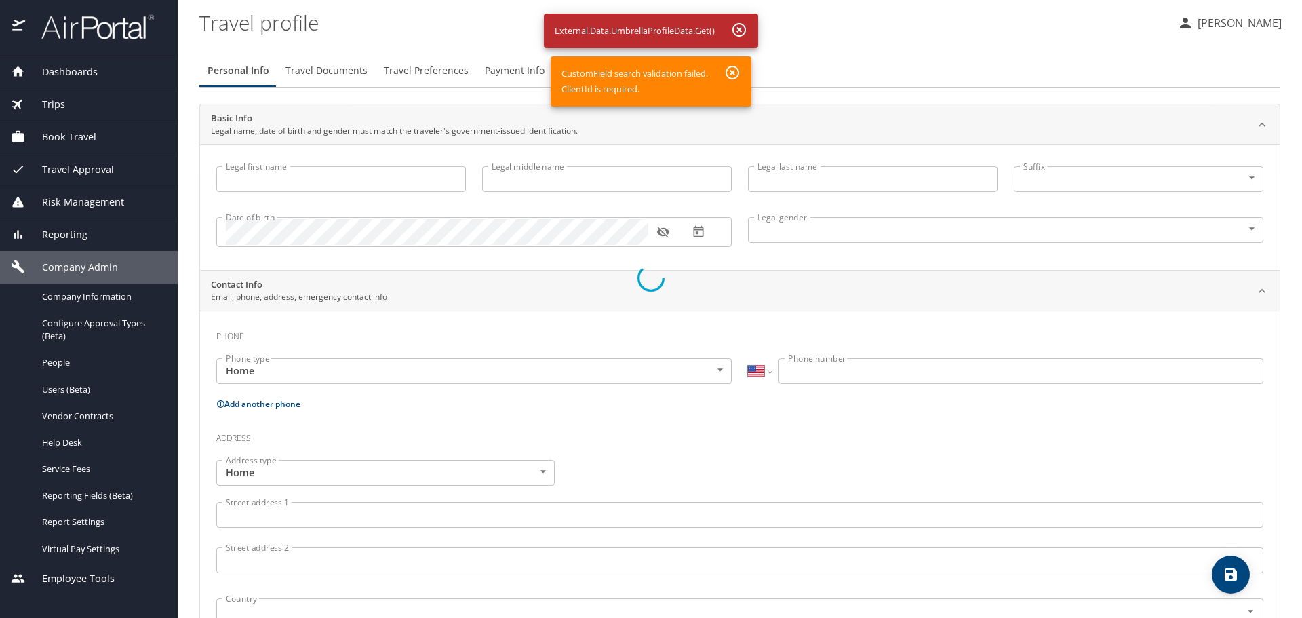
drag, startPoint x: 1299, startPoint y: 344, endPoint x: 1301, endPoint y: 478, distance: 134.3
click at [1301, 478] on div at bounding box center [651, 277] width 1302 height 679
click at [733, 71] on div at bounding box center [651, 277] width 1302 height 679
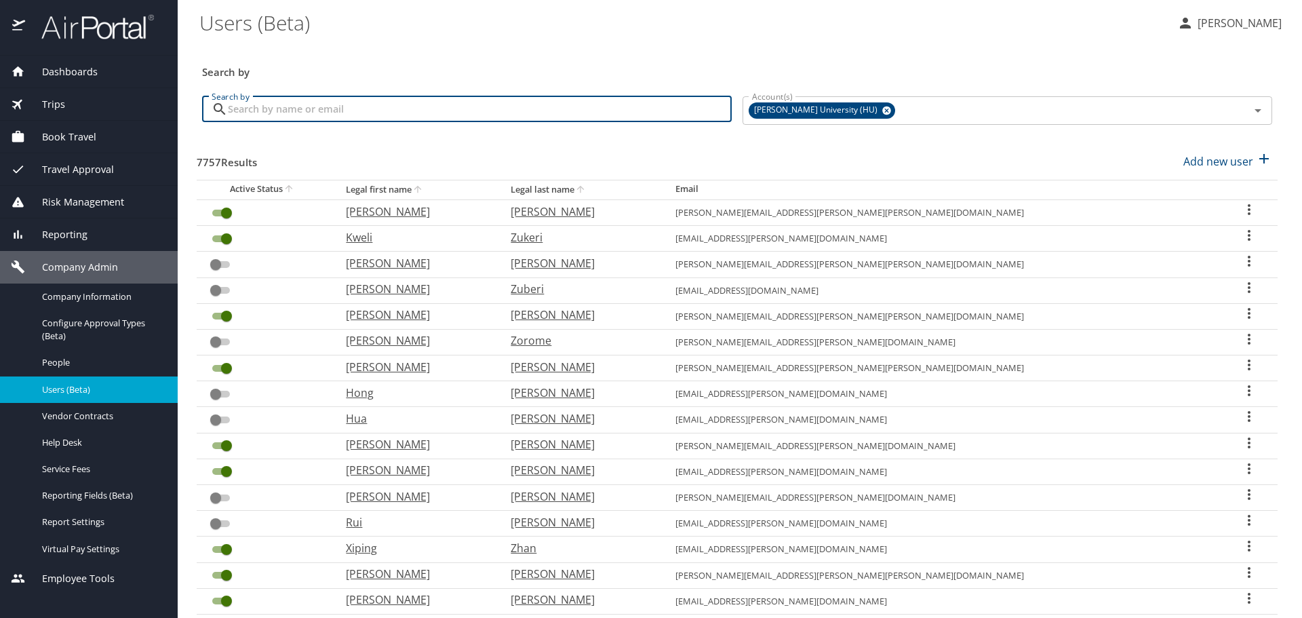
click at [268, 104] on input "Search by" at bounding box center [480, 109] width 504 height 26
type input "joos"
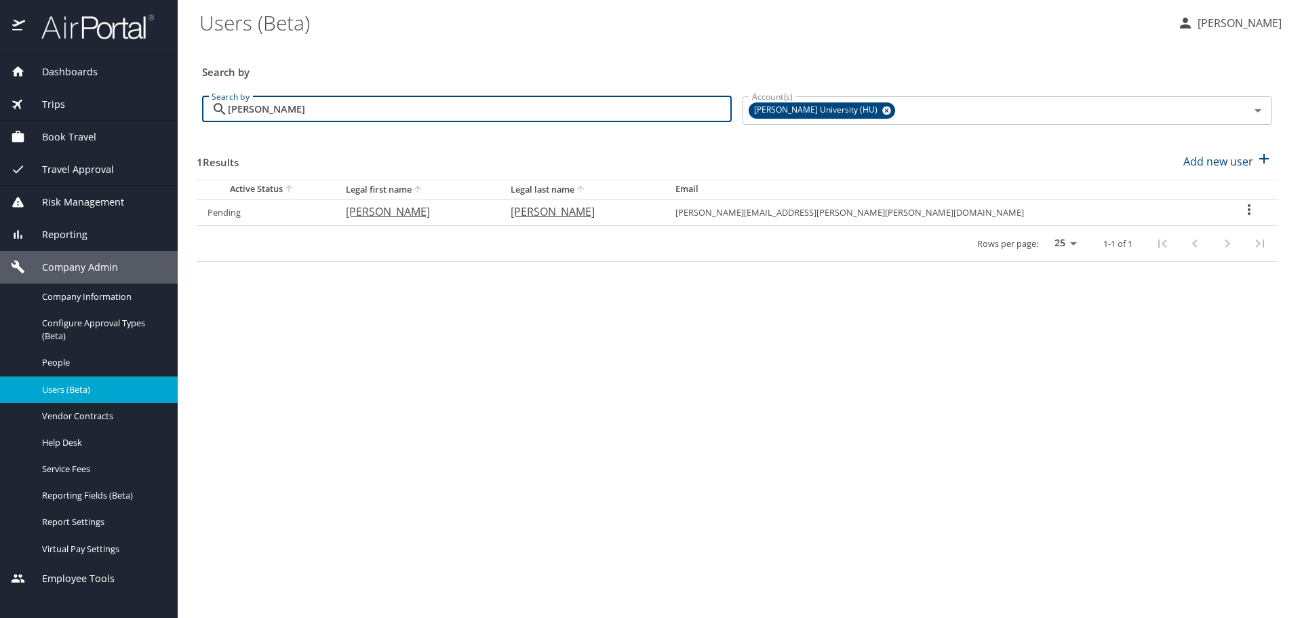
click at [253, 212] on td "Pending" at bounding box center [266, 212] width 138 height 26
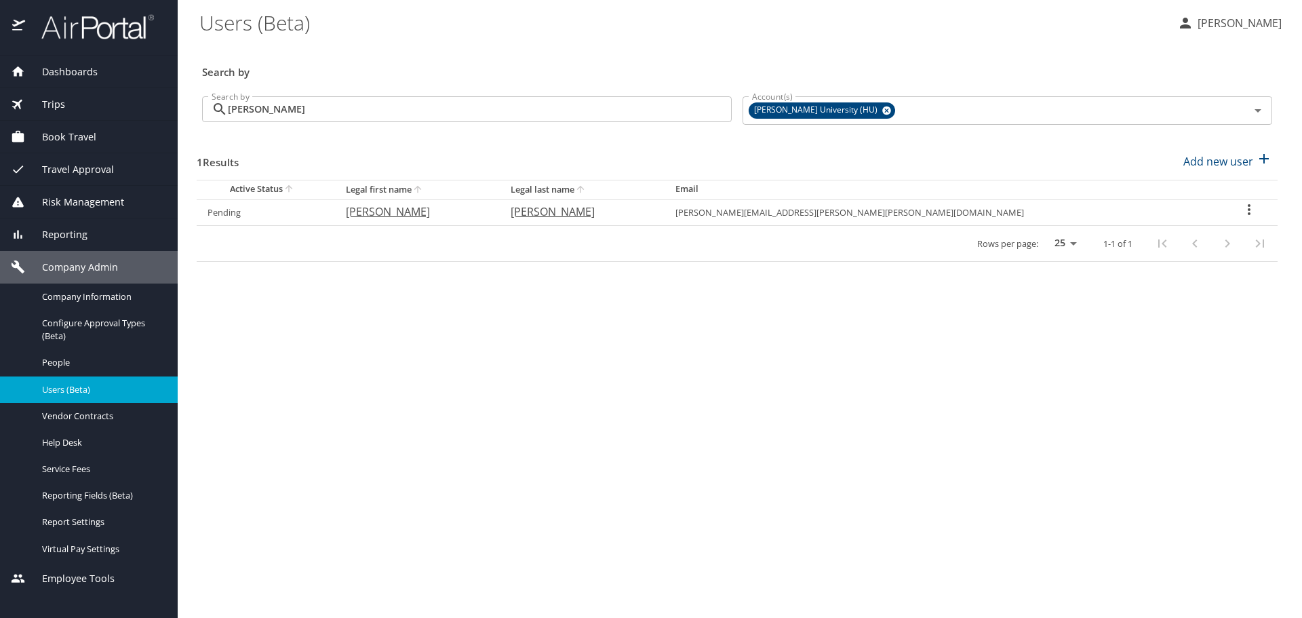
click at [218, 213] on link "Pending" at bounding box center [223, 212] width 33 height 12
click at [1228, 161] on p "Add new user" at bounding box center [1218, 161] width 70 height 16
select select "US"
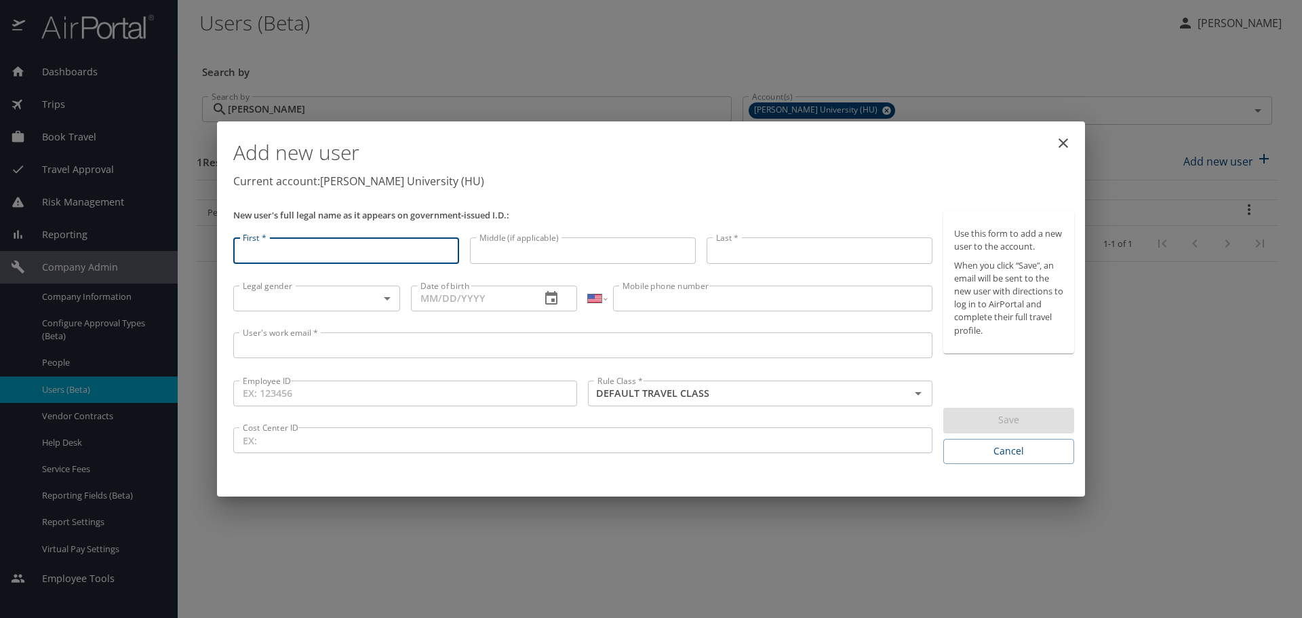
click at [293, 303] on body "Dashboards AirPortal 360™ Manager My Travel Dashboard Trips Airtinerary® Lookup…" at bounding box center [651, 309] width 1302 height 618
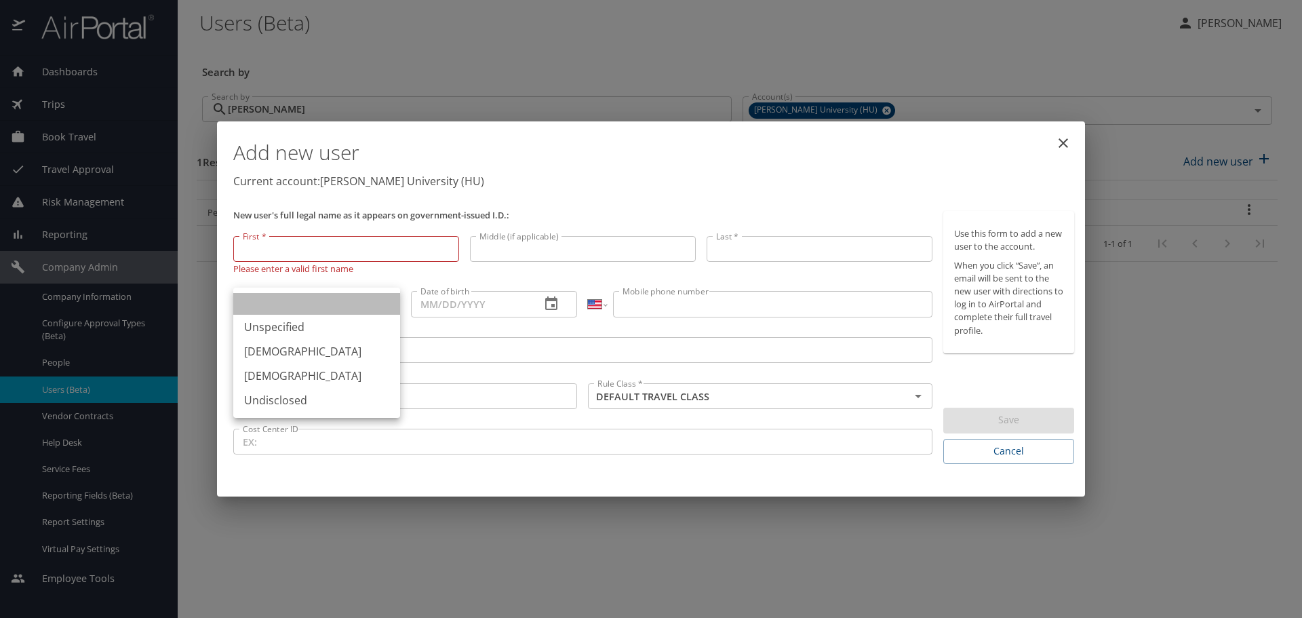
click at [293, 303] on li at bounding box center [316, 304] width 167 height 22
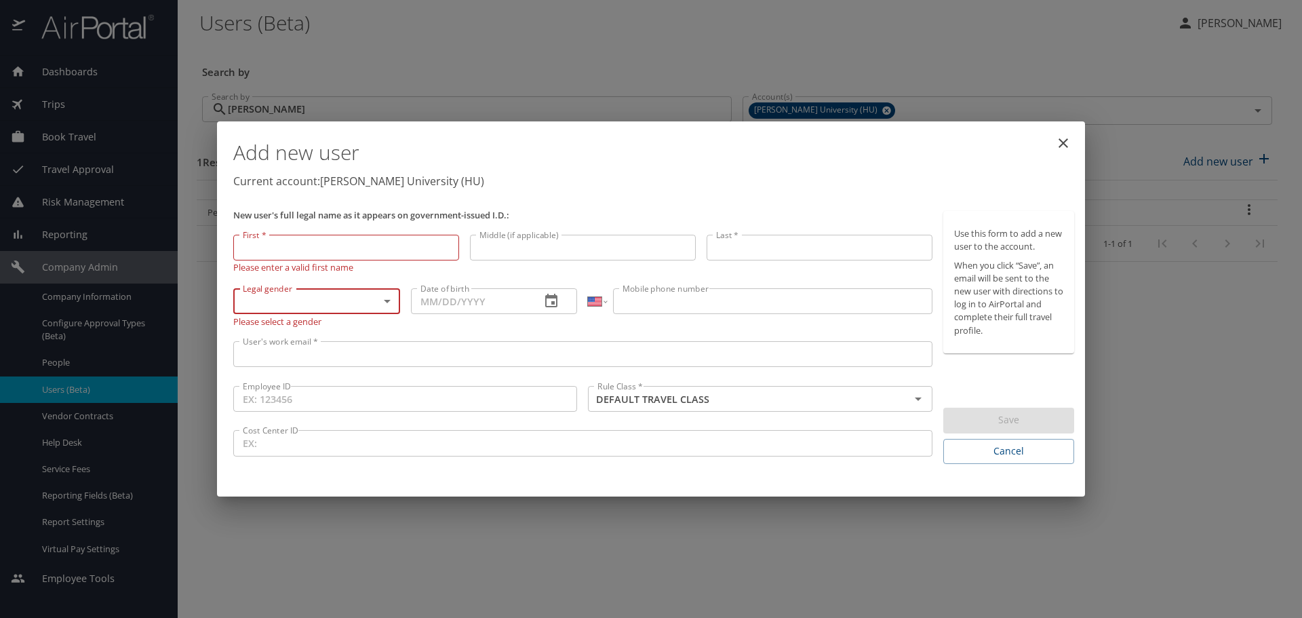
click at [1062, 139] on icon "close" at bounding box center [1063, 143] width 16 height 16
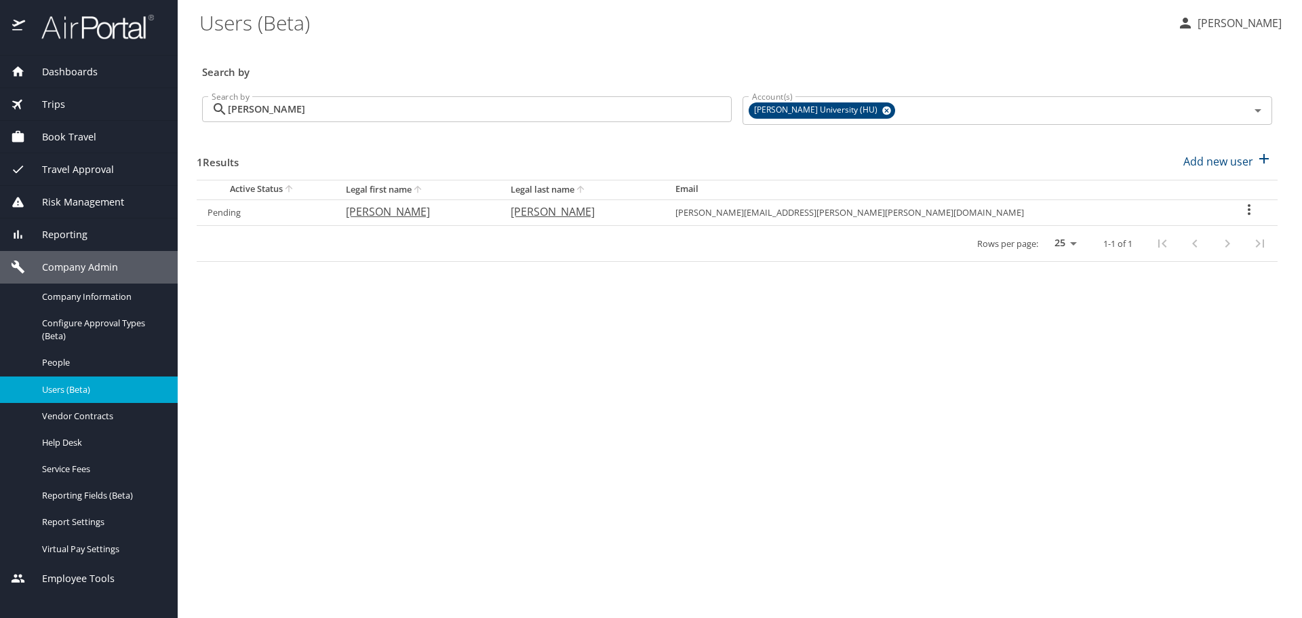
click at [59, 74] on span "Dashboards" at bounding box center [61, 71] width 73 height 15
